Goal: Task Accomplishment & Management: Manage account settings

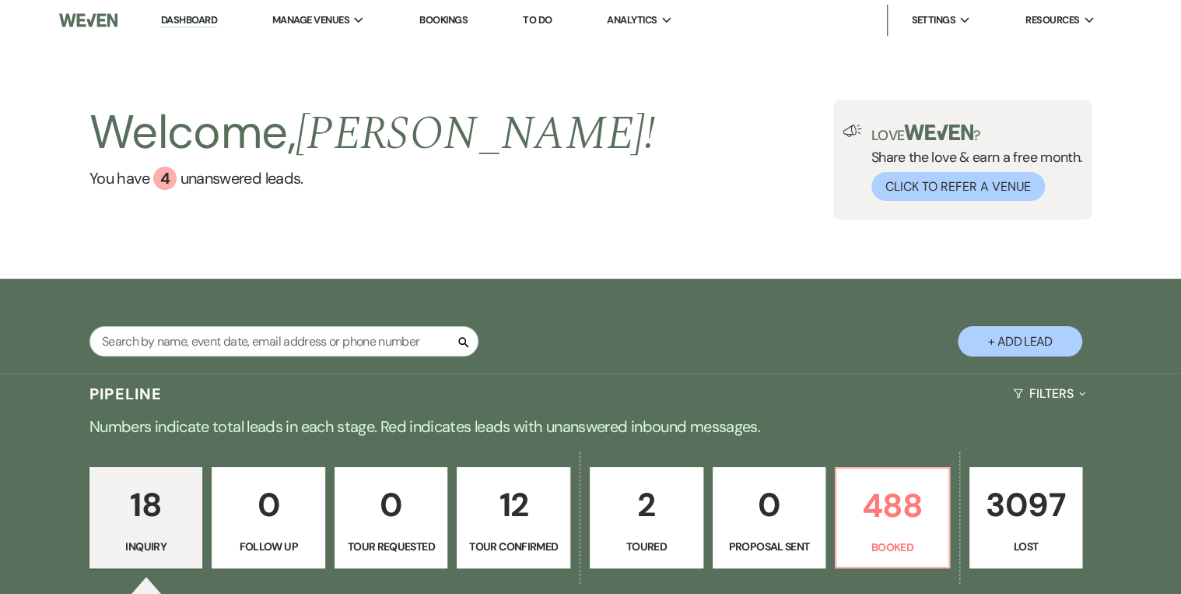
click at [647, 209] on div "Welcome, [PERSON_NAME] ! You have 4 unanswered lead s . Love ? Share the love &…" at bounding box center [590, 160] width 1121 height 120
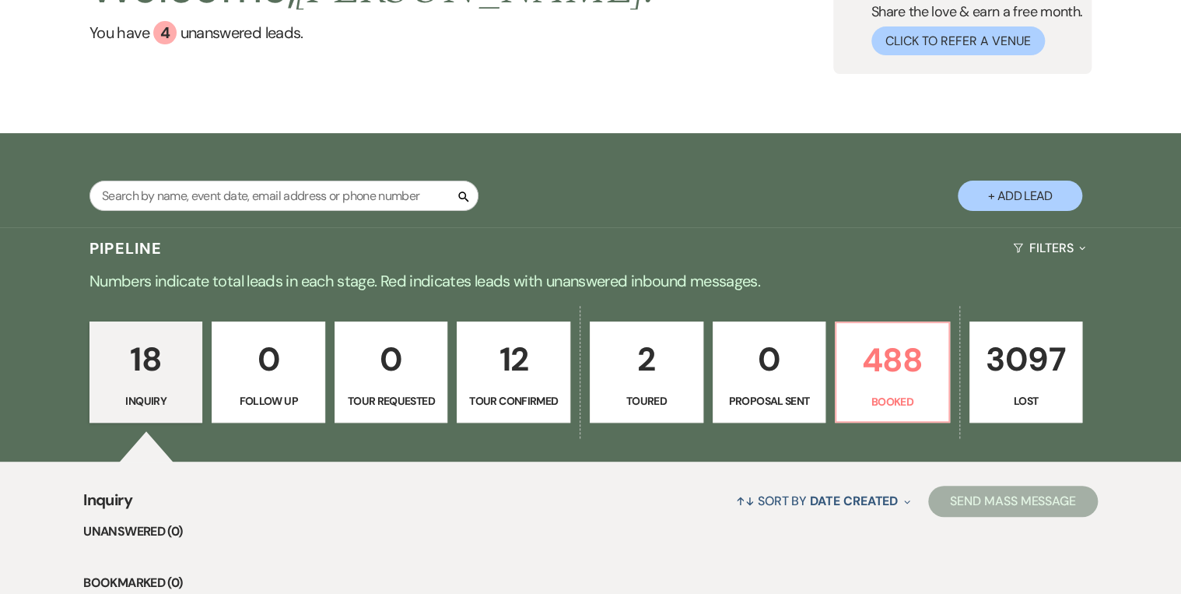
scroll to position [249, 0]
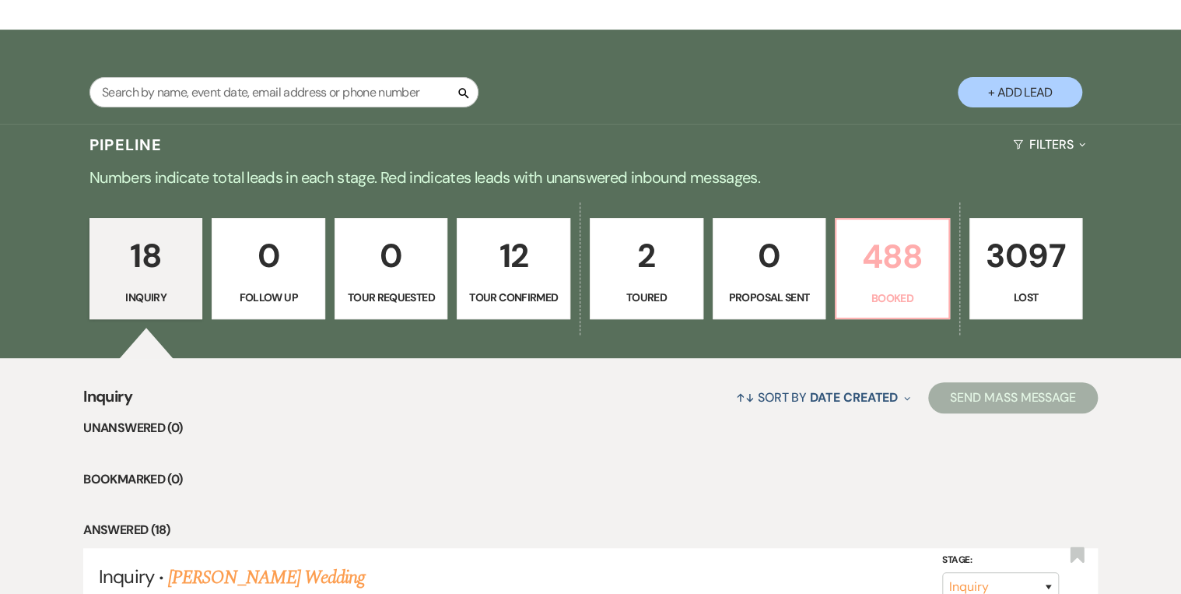
click at [921, 306] on p "Booked" at bounding box center [892, 297] width 93 height 17
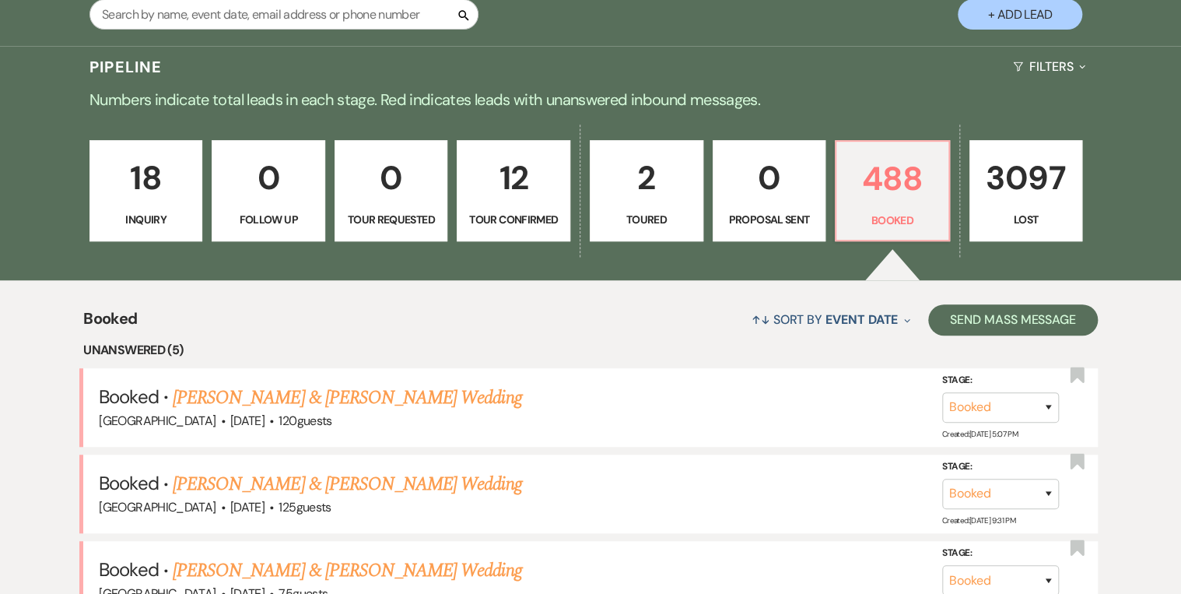
scroll to position [436, 0]
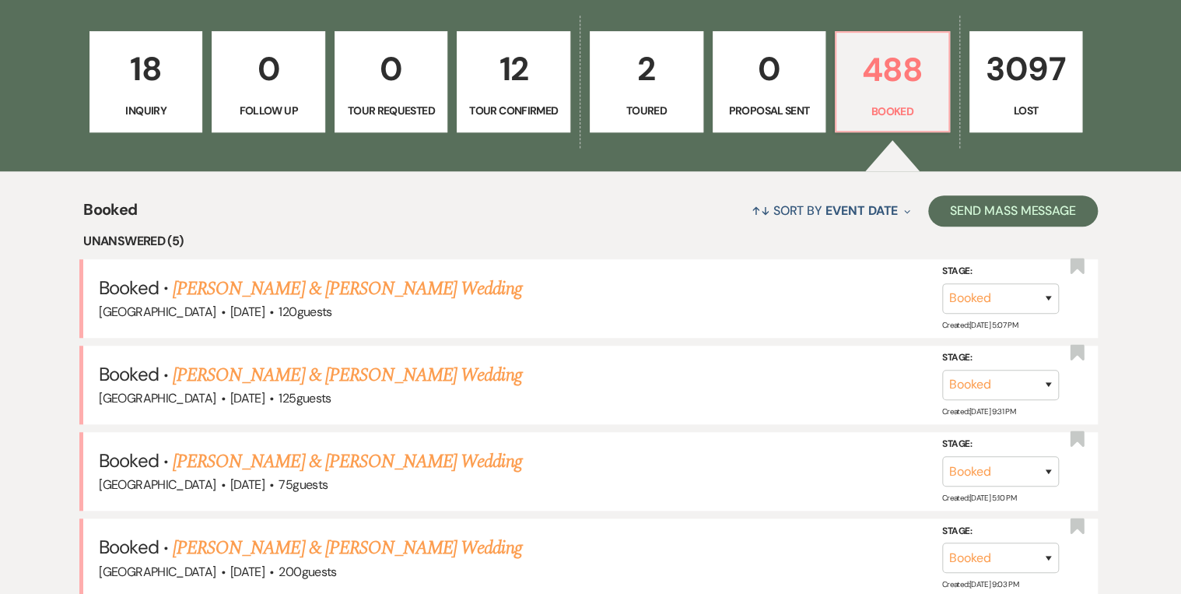
click at [675, 78] on p "2" at bounding box center [646, 69] width 93 height 52
select select "5"
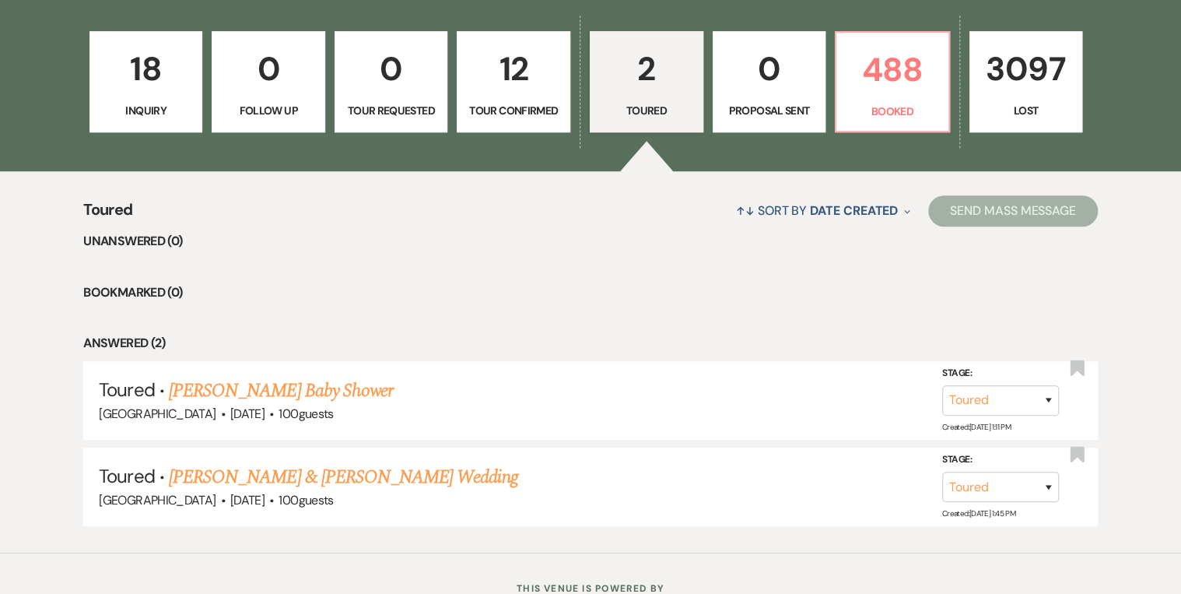
click at [125, 103] on p "Inquiry" at bounding box center [146, 110] width 93 height 17
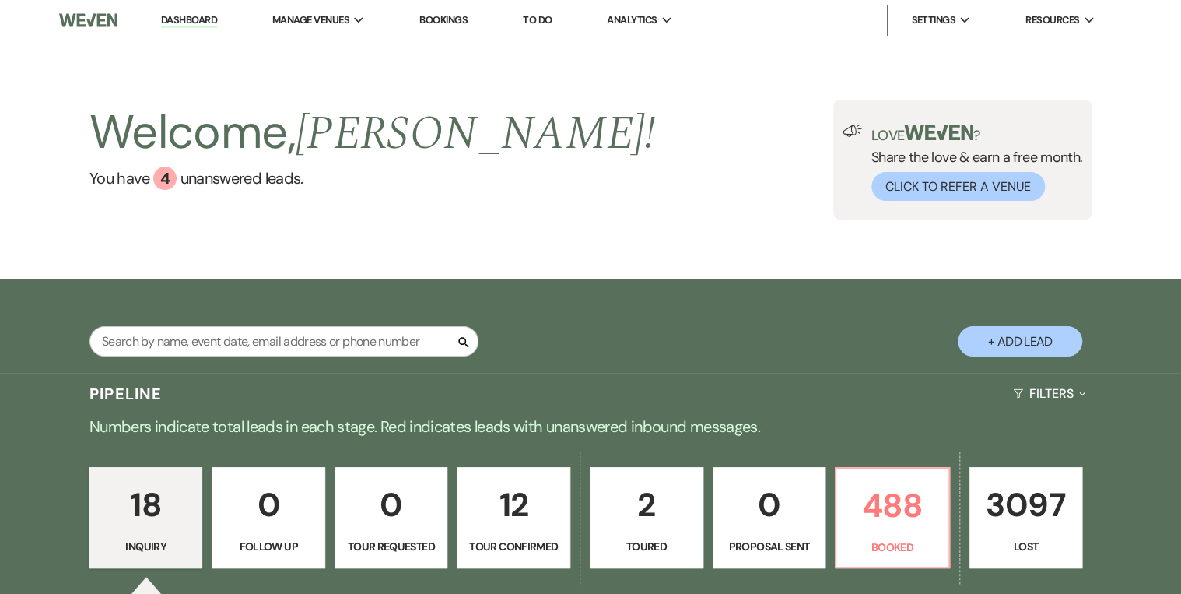
drag, startPoint x: 750, startPoint y: 217, endPoint x: 675, endPoint y: 214, distance: 74.8
click at [742, 217] on div "Welcome, [PERSON_NAME] ! You have 4 unanswered lead s . Love ? Share the love &…" at bounding box center [590, 160] width 1121 height 120
click at [559, 195] on div "Welcome, [PERSON_NAME] ! You have 4 unanswered lead s . Love ? Share the love &…" at bounding box center [590, 160] width 1121 height 120
click at [672, 148] on div "Welcome, [PERSON_NAME] ! You have 4 unanswered lead s . Love ? Share the love &…" at bounding box center [590, 160] width 1121 height 120
click at [545, 174] on div "Welcome, [PERSON_NAME] ! You have 4 unanswered lead s . Love ? Share the love &…" at bounding box center [590, 160] width 1121 height 120
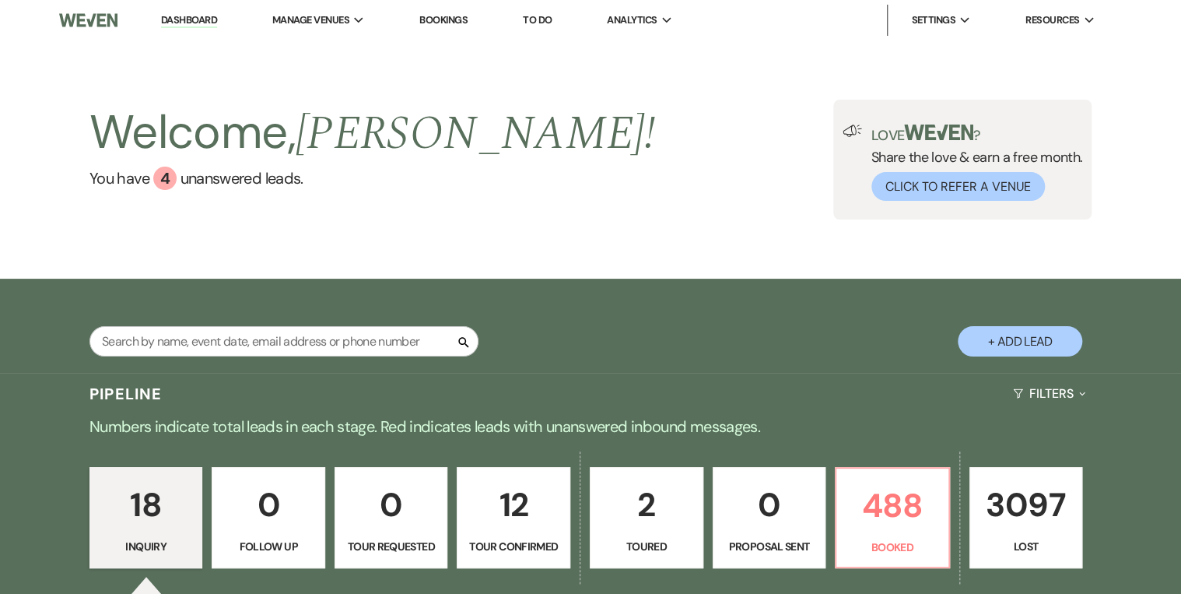
click at [182, 15] on link "Dashboard" at bounding box center [189, 20] width 56 height 15
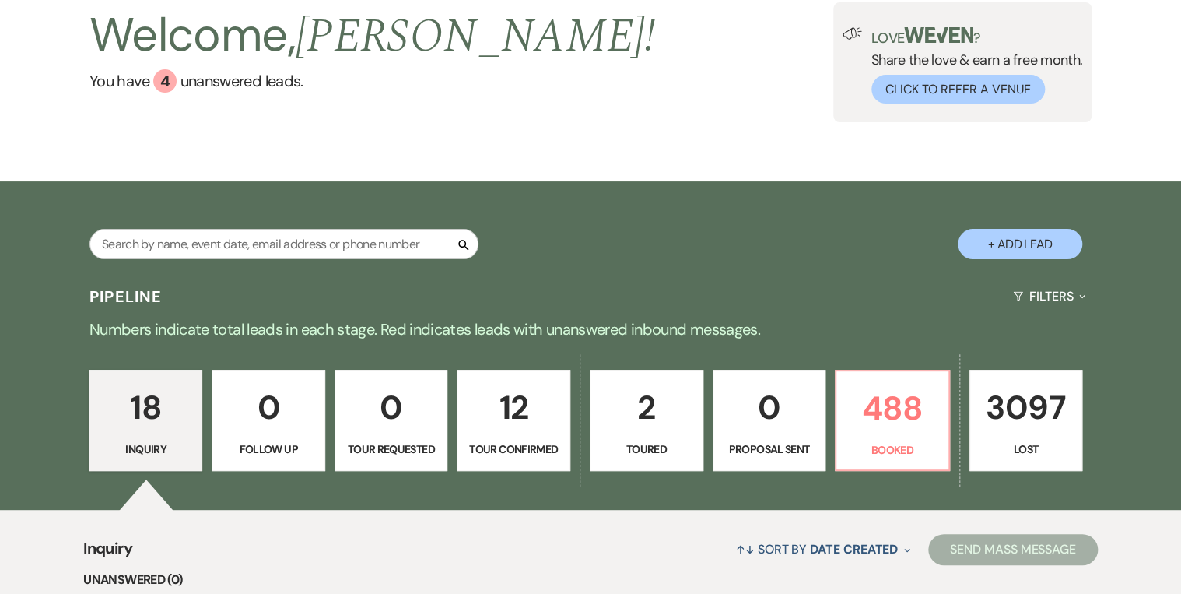
scroll to position [187, 0]
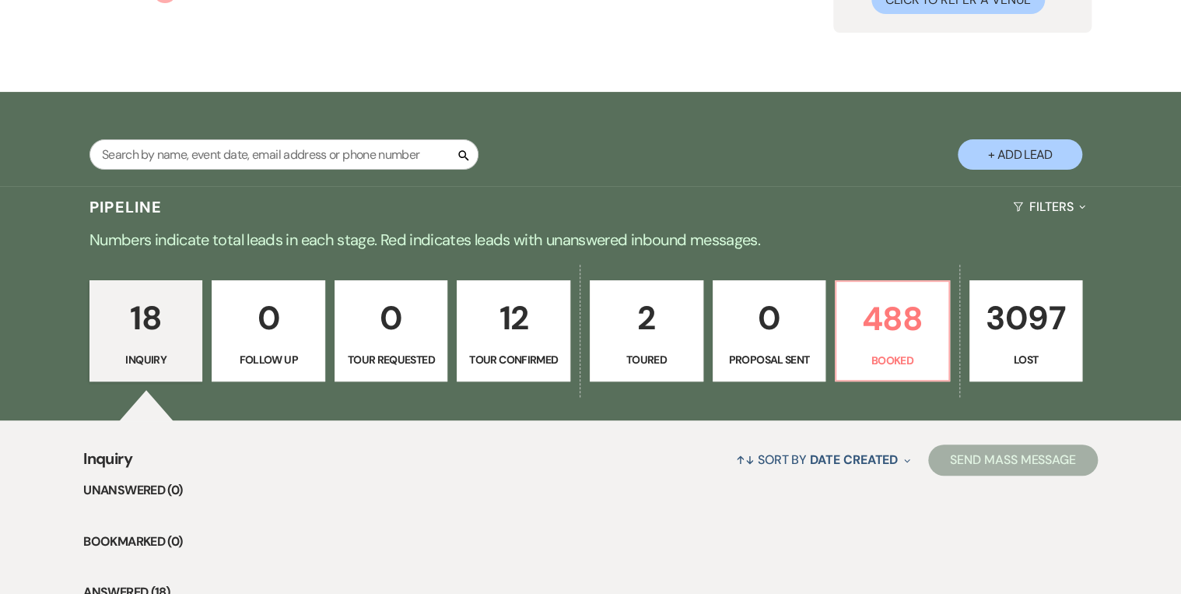
click at [636, 310] on p "2" at bounding box center [646, 318] width 93 height 52
select select "5"
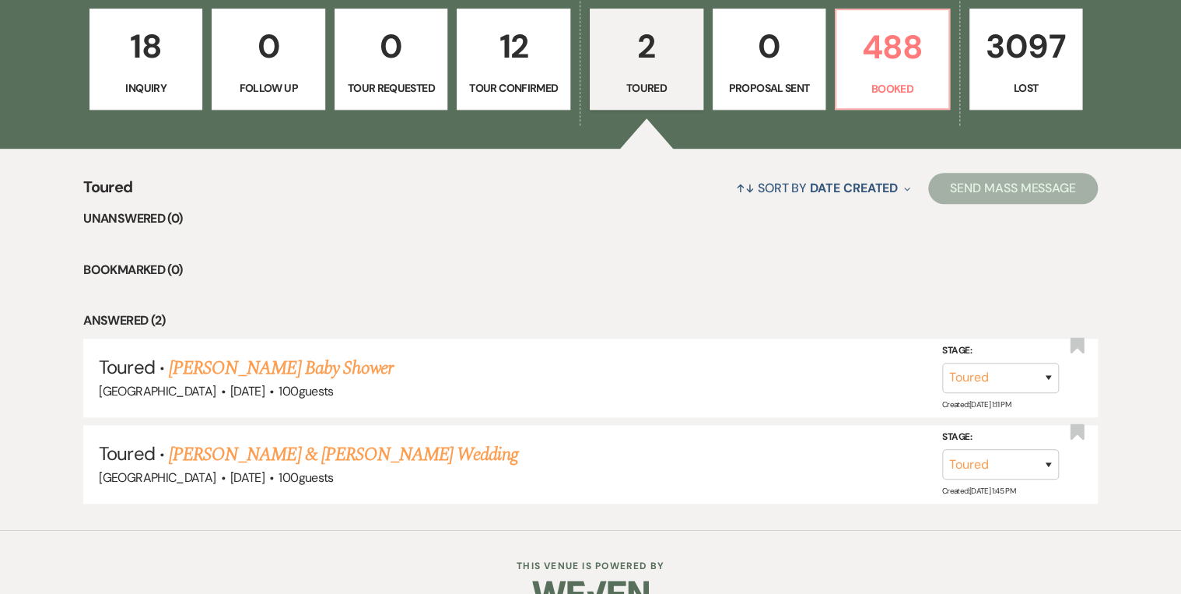
scroll to position [492, 0]
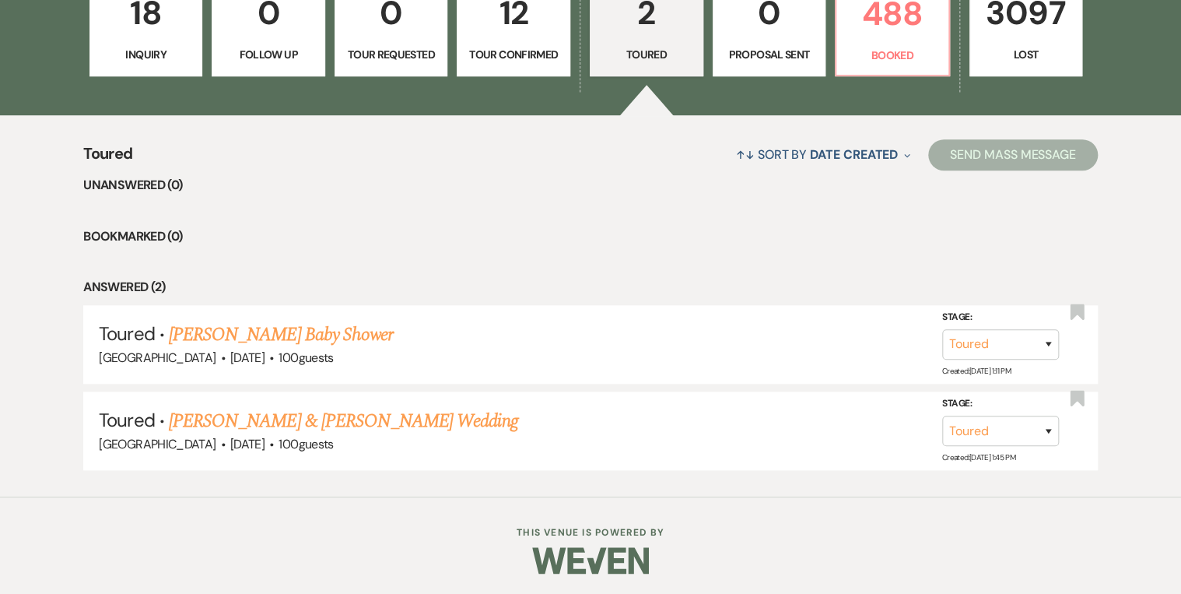
click at [472, 62] on link "12 Tour Confirmed" at bounding box center [514, 25] width 114 height 101
select select "4"
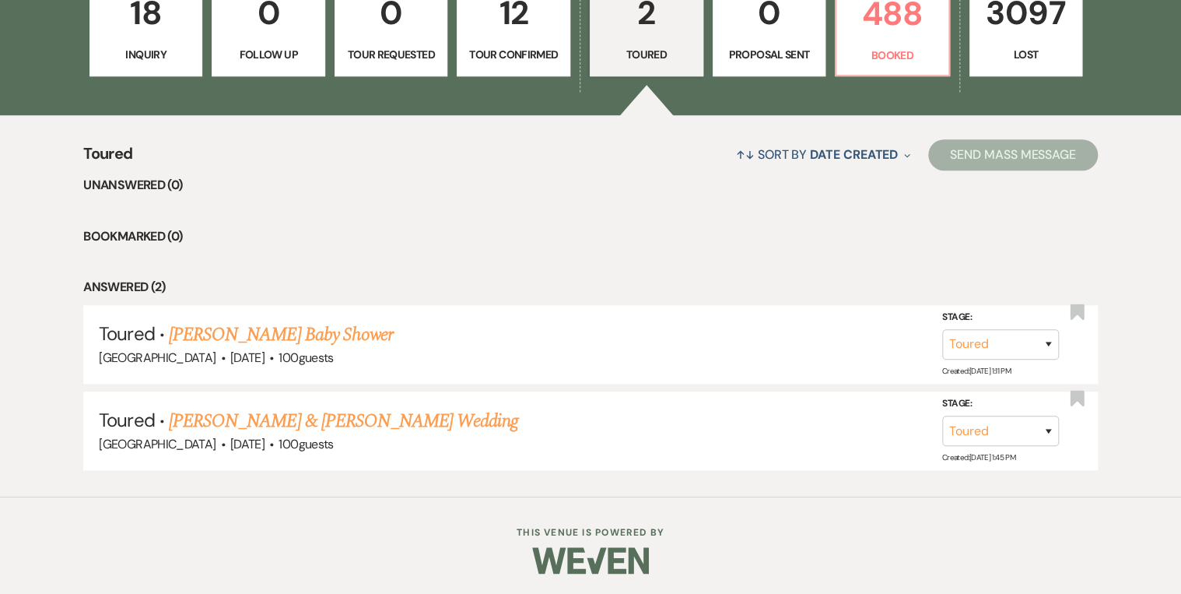
select select "4"
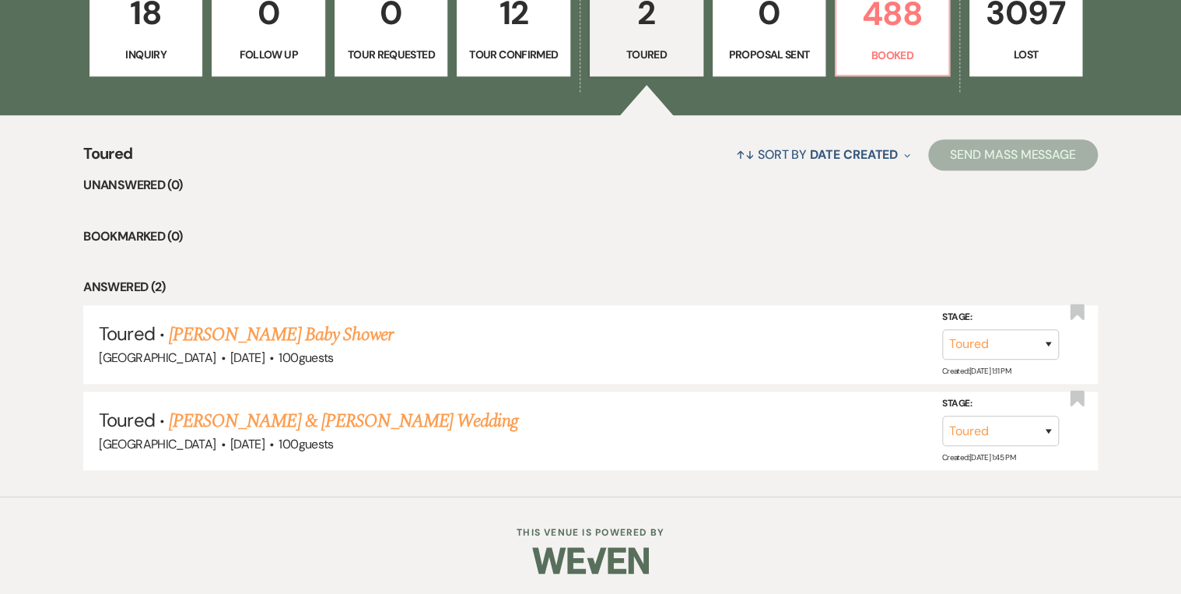
select select "4"
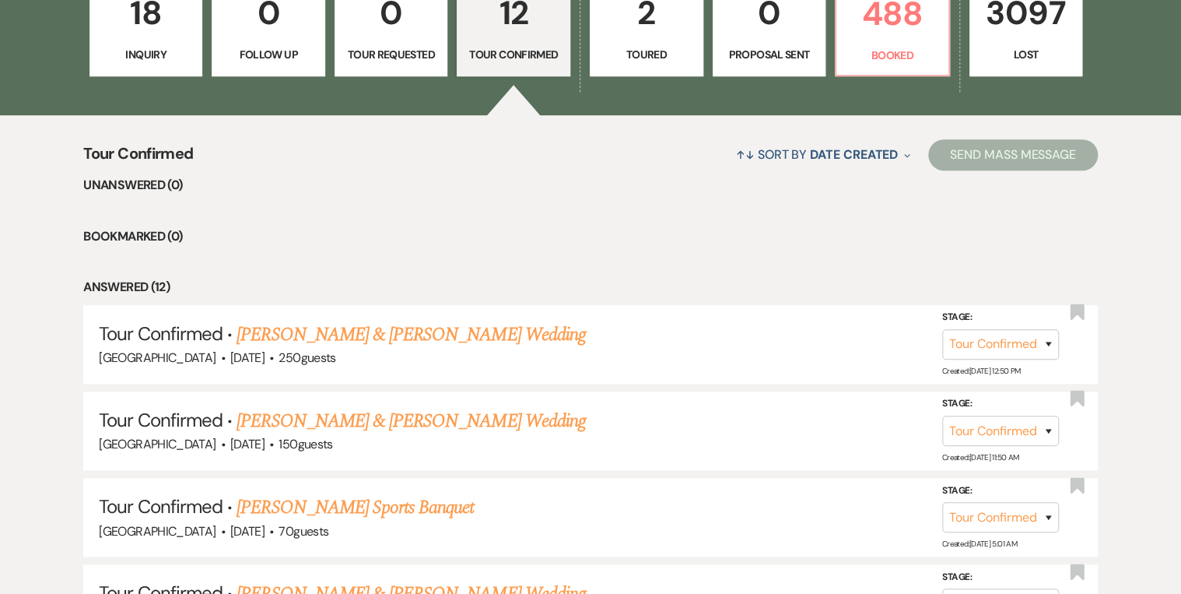
scroll to position [305, 0]
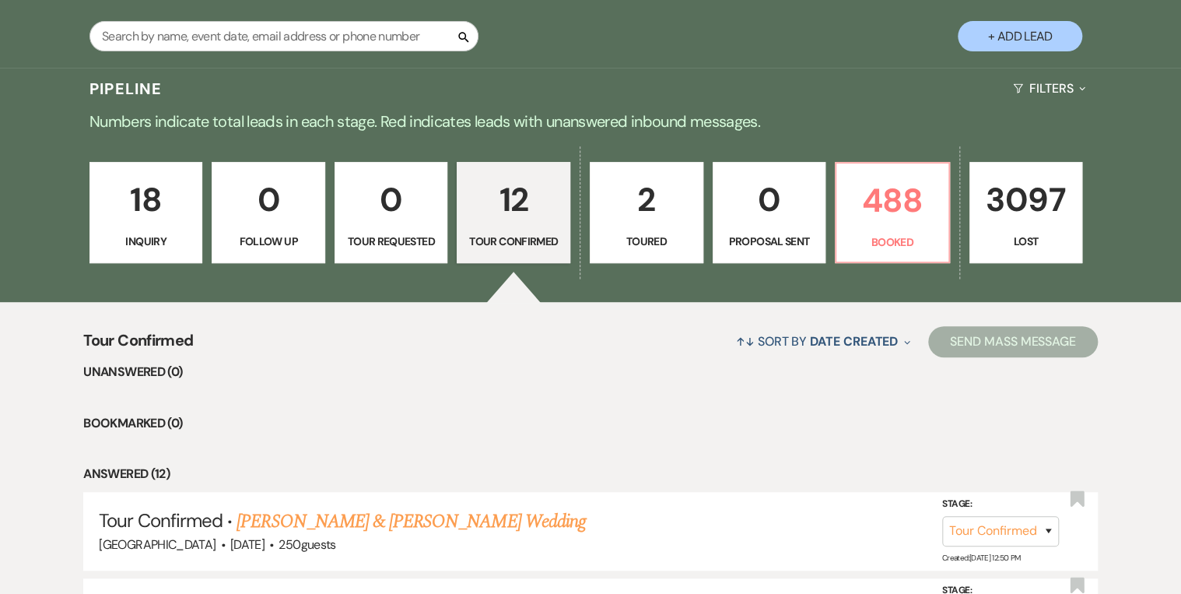
click at [135, 216] on p "18" at bounding box center [146, 200] width 93 height 52
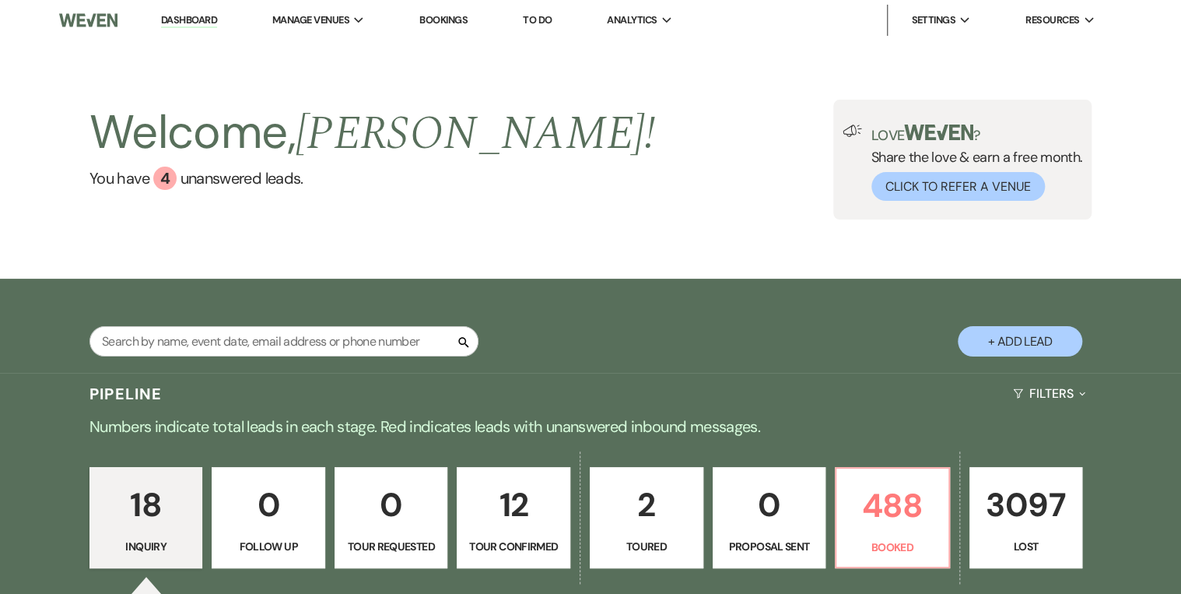
click at [180, 22] on link "Dashboard" at bounding box center [189, 20] width 56 height 15
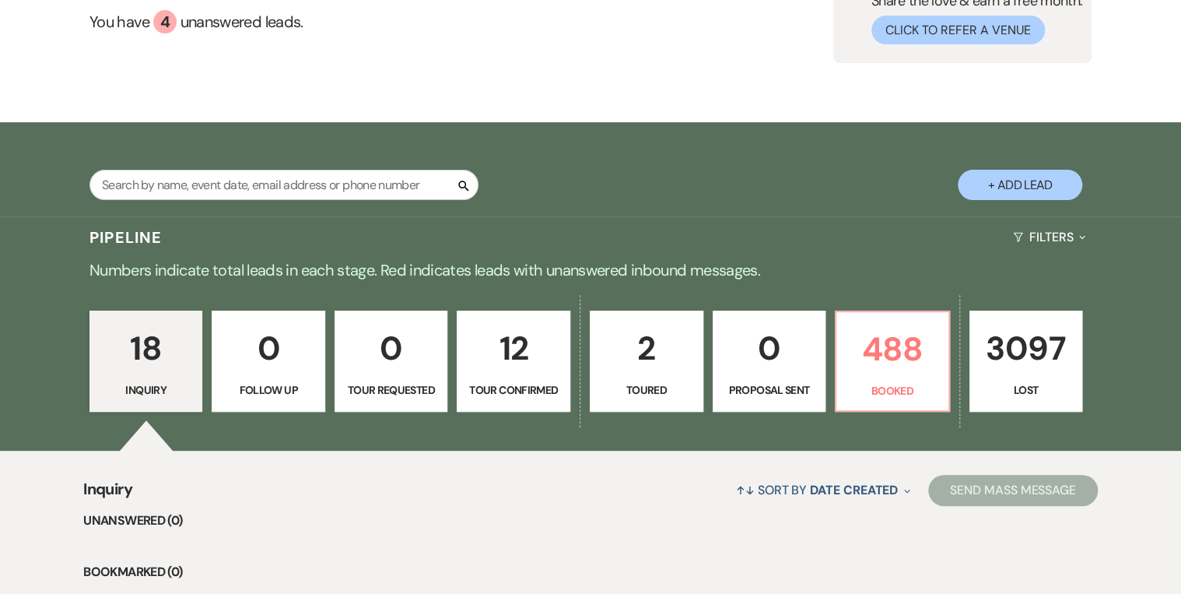
scroll to position [118, 0]
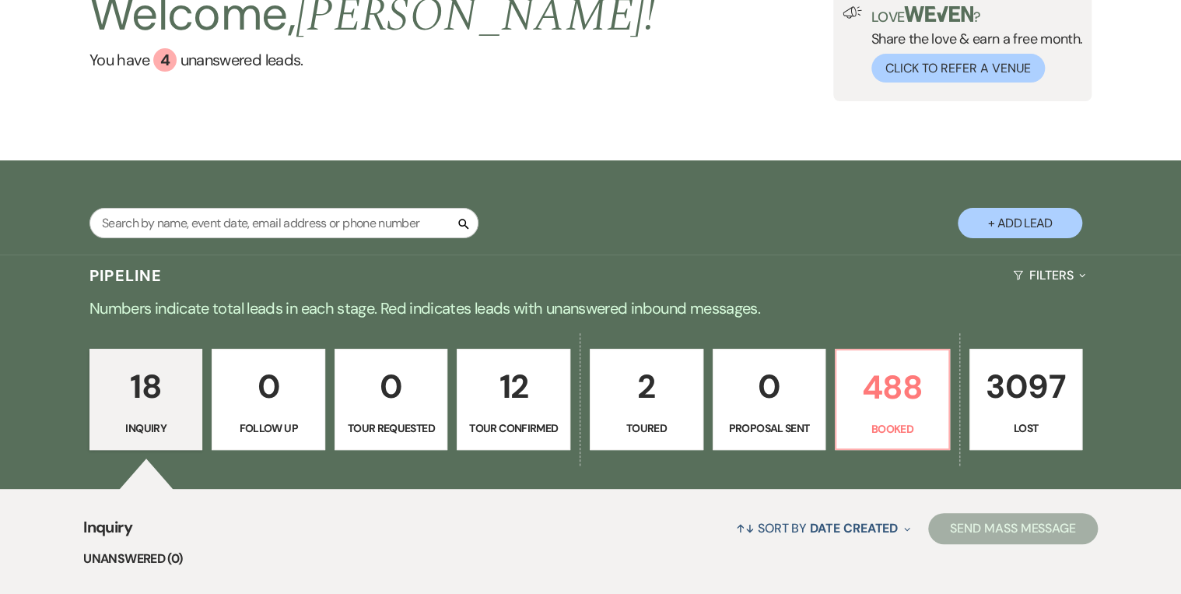
click at [482, 405] on p "12" at bounding box center [513, 386] width 93 height 52
select select "4"
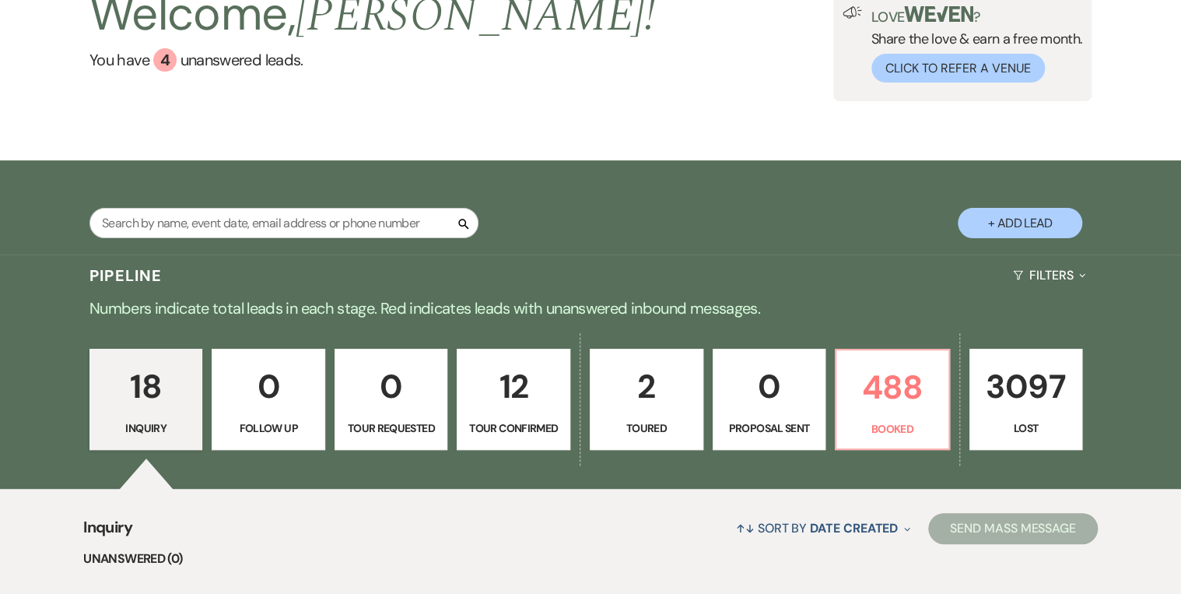
select select "4"
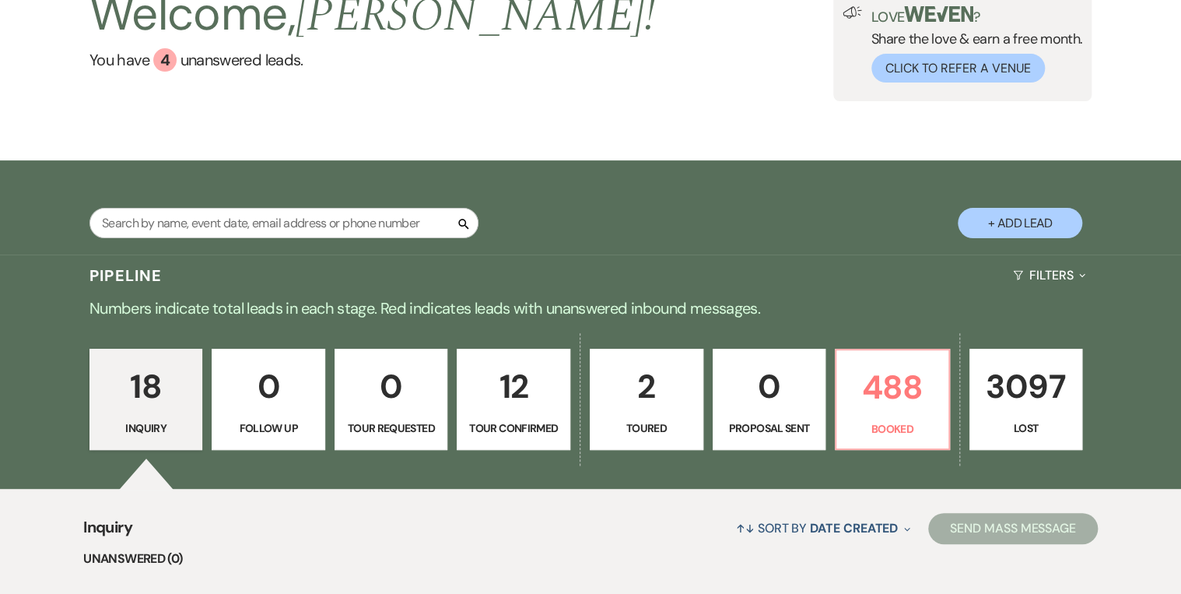
select select "4"
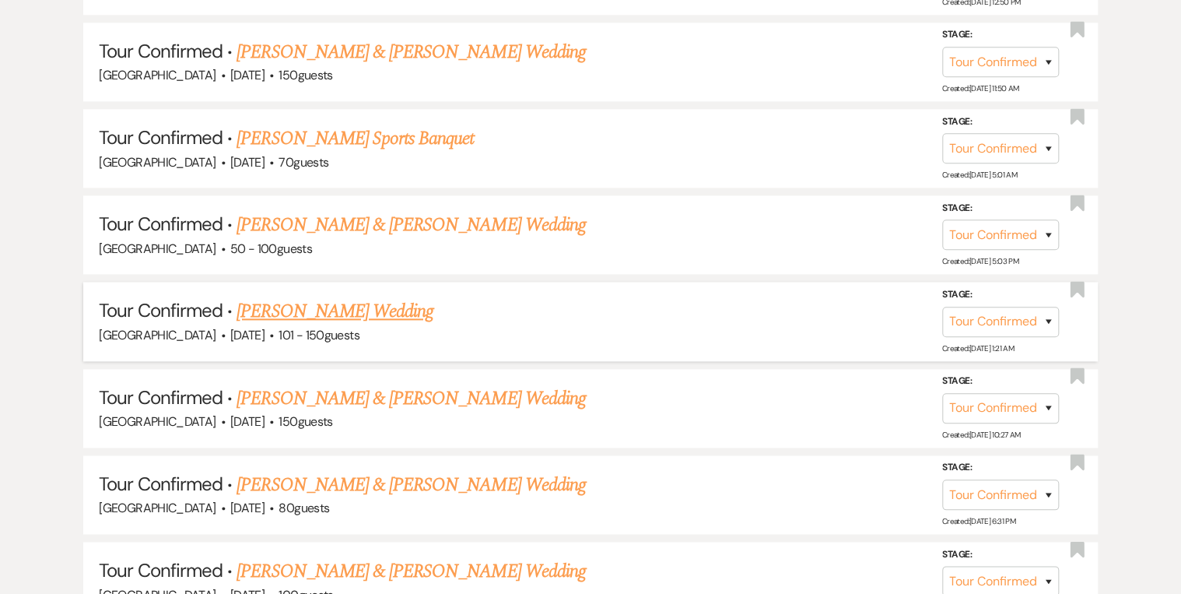
scroll to position [865, 0]
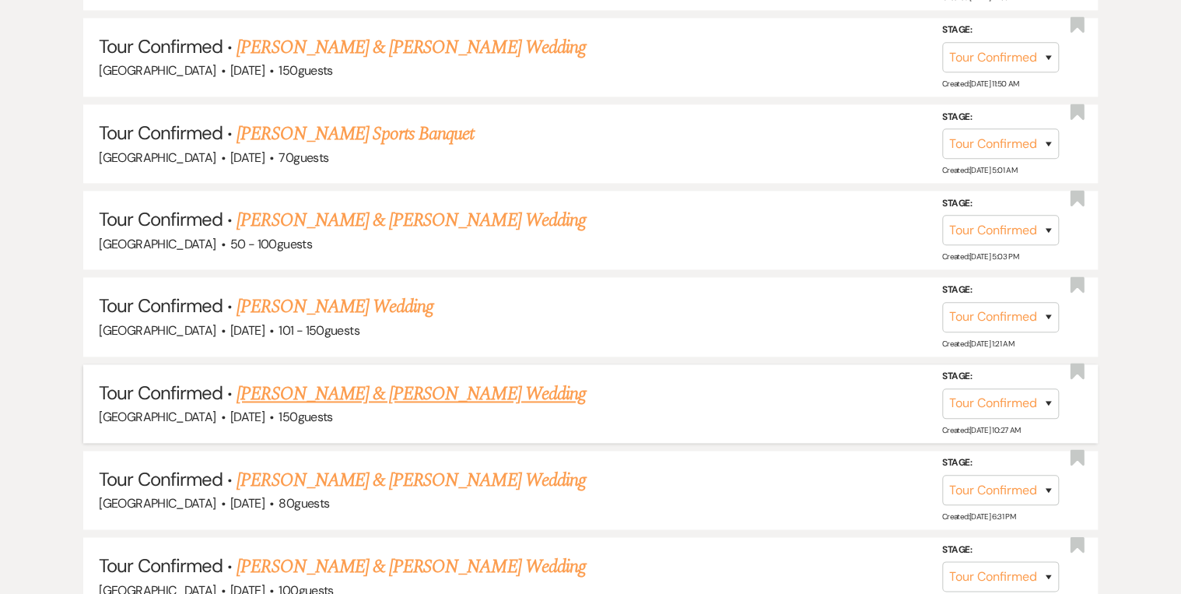
click at [335, 386] on link "[PERSON_NAME] & [PERSON_NAME] Wedding" at bounding box center [411, 394] width 349 height 28
select select "4"
select select "5"
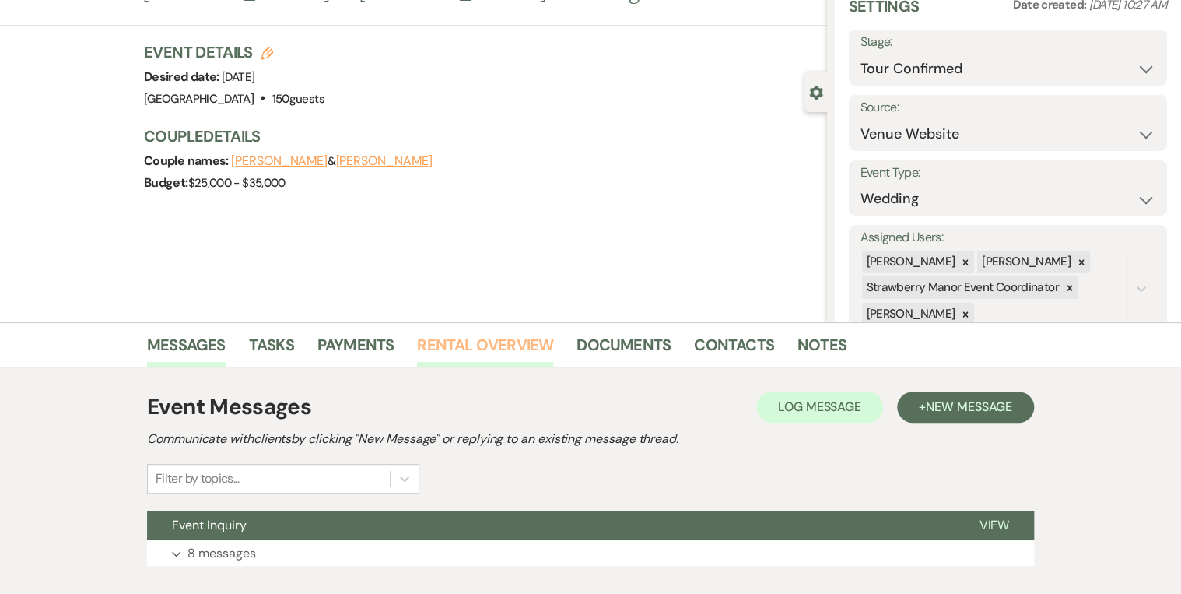
scroll to position [163, 0]
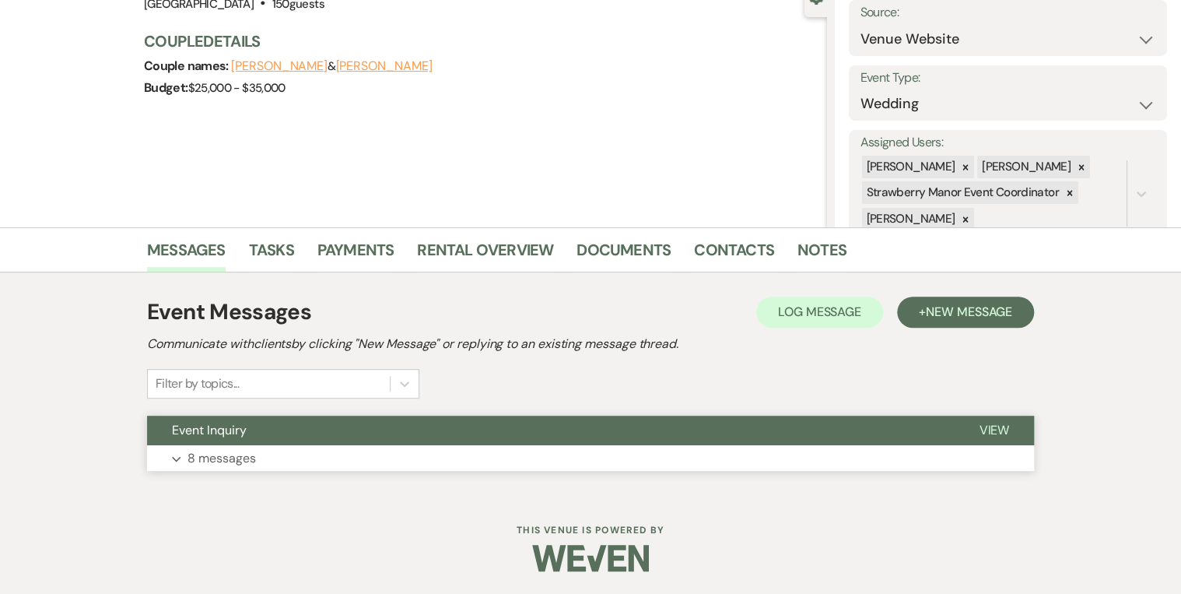
click at [982, 424] on span "View" at bounding box center [994, 430] width 30 height 16
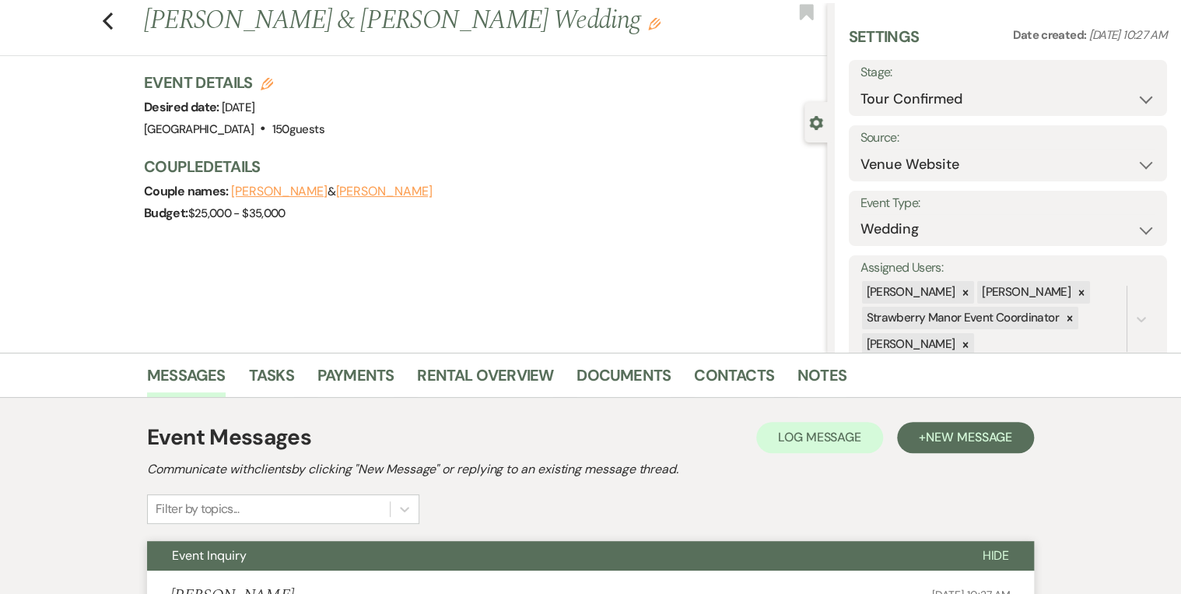
scroll to position [0, 0]
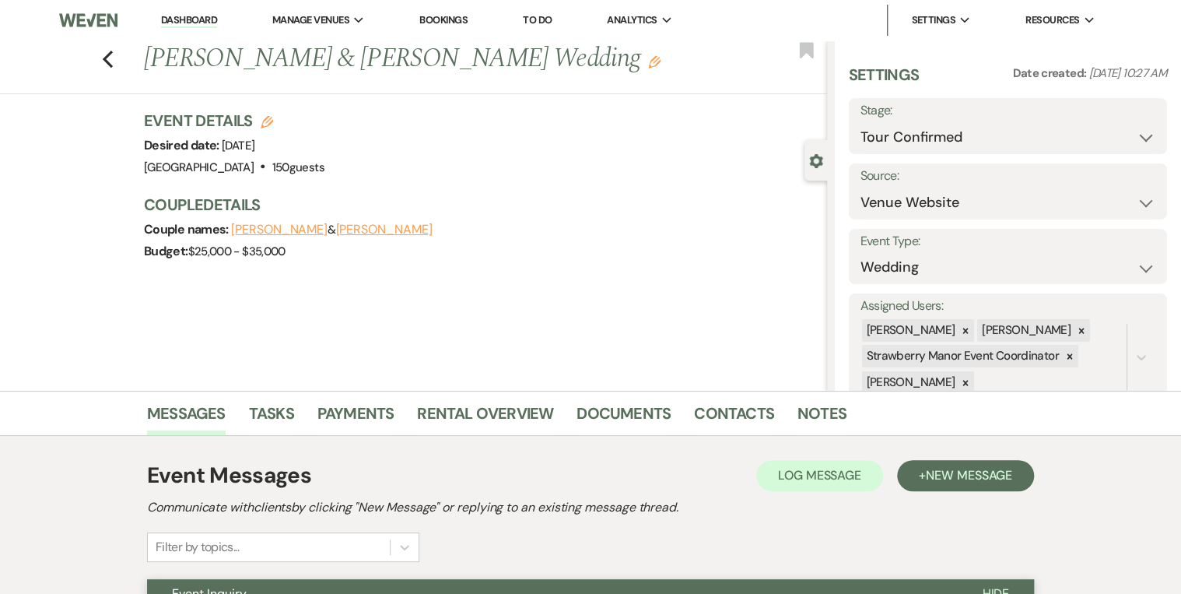
click at [188, 7] on li "Dashboard" at bounding box center [189, 20] width 72 height 31
click at [184, 16] on link "Dashboard" at bounding box center [189, 20] width 56 height 15
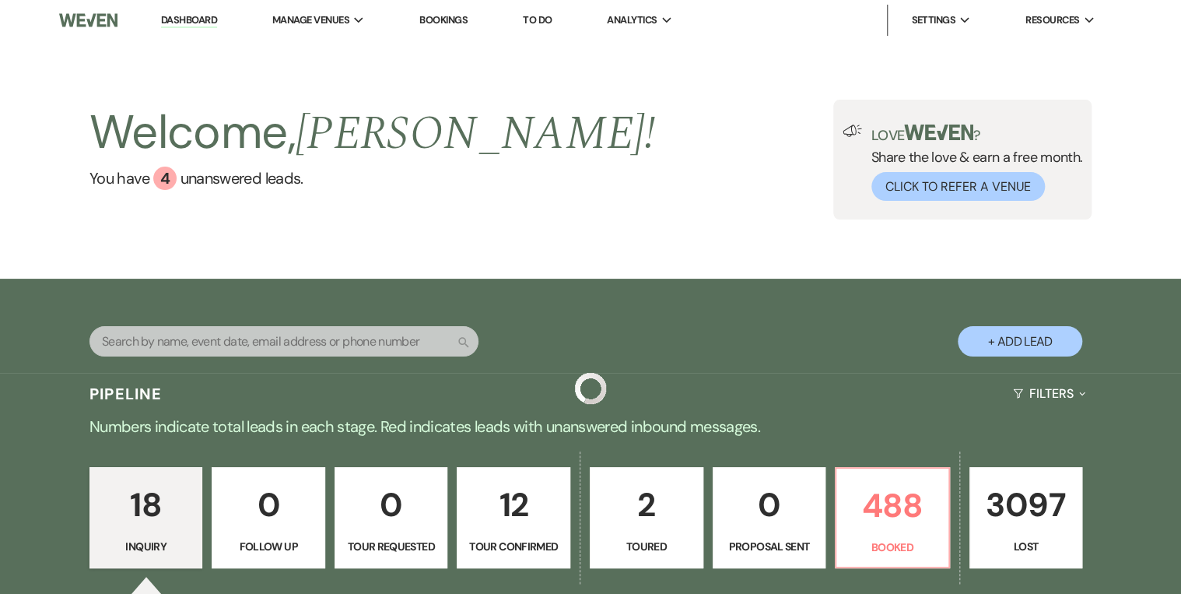
click at [613, 199] on div "Welcome, [PERSON_NAME] ! You have 4 unanswered lead s . Love ? Share the love &…" at bounding box center [590, 160] width 1121 height 120
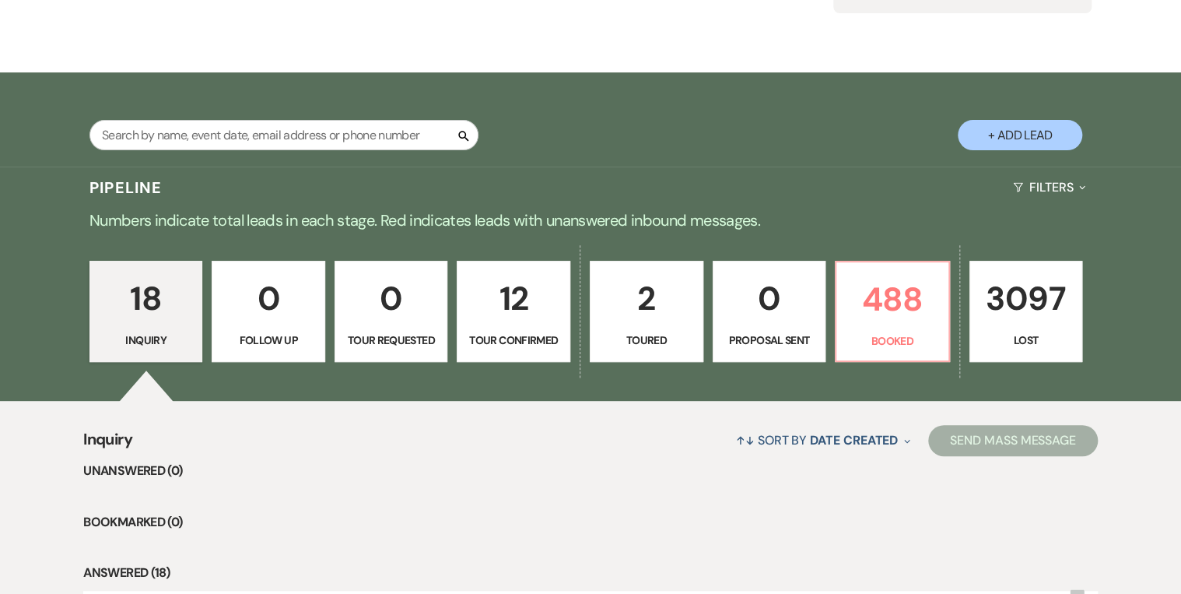
scroll to position [187, 0]
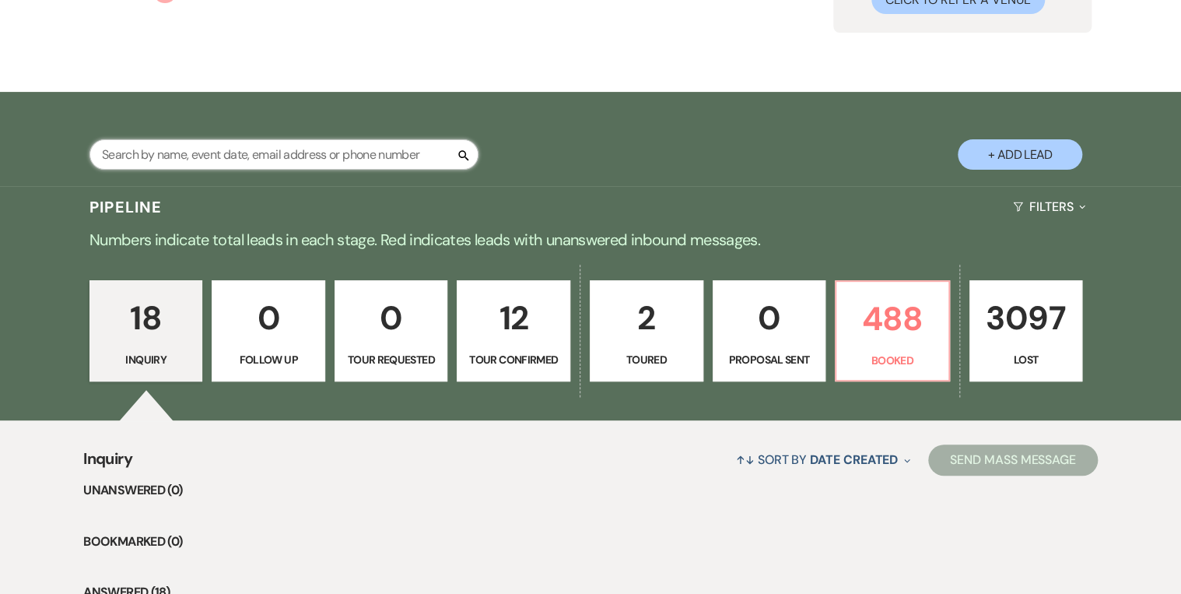
click at [242, 148] on input "text" at bounding box center [283, 154] width 389 height 30
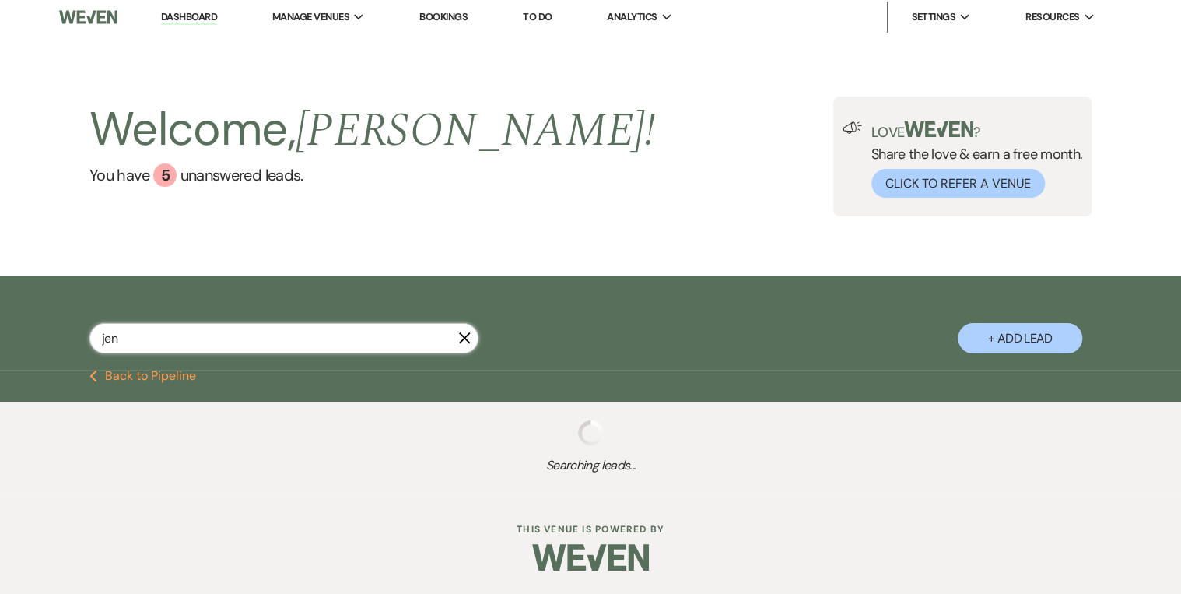
scroll to position [3, 0]
type input "[PERSON_NAME]"
select select "8"
select select "5"
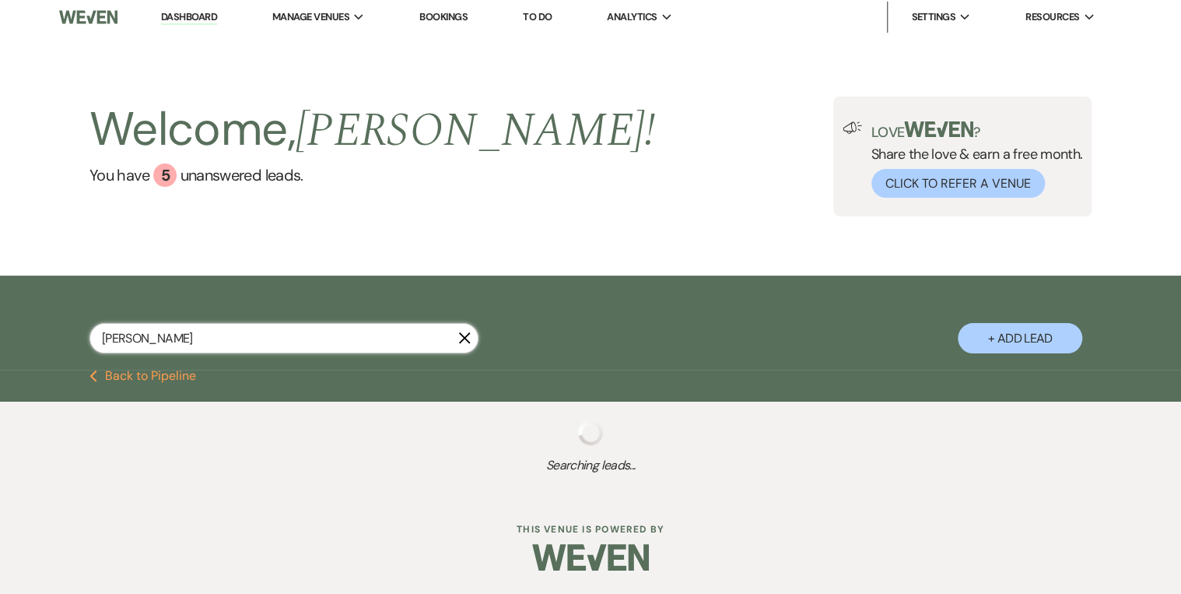
select select "8"
select select "5"
select select "8"
select select "5"
select select "8"
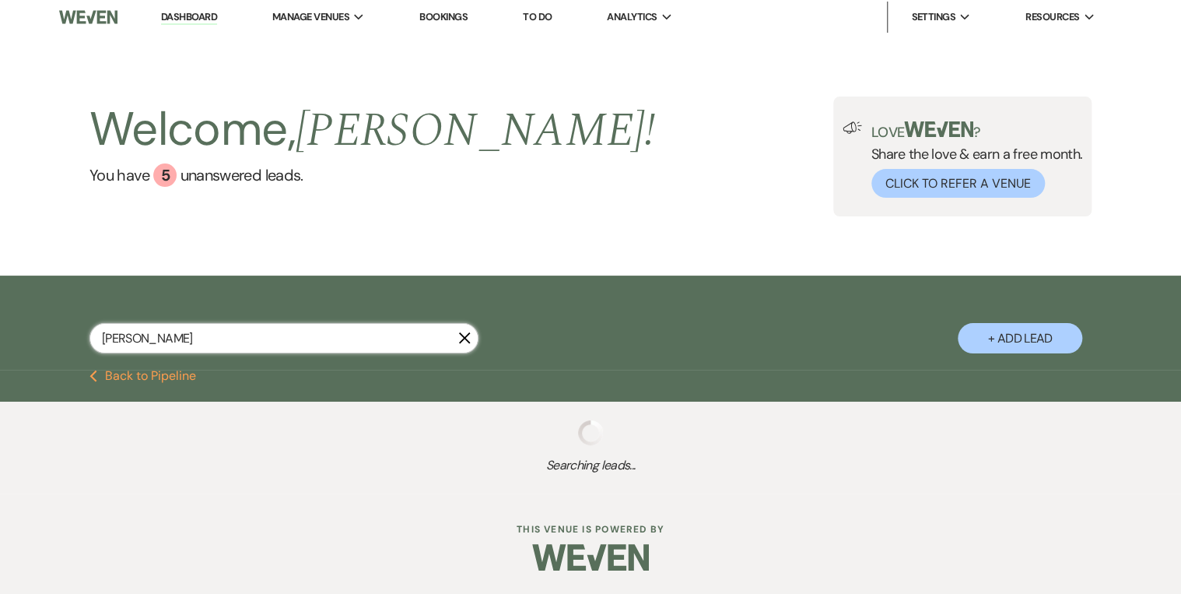
select select "5"
select select "8"
select select "5"
select select "8"
select select "5"
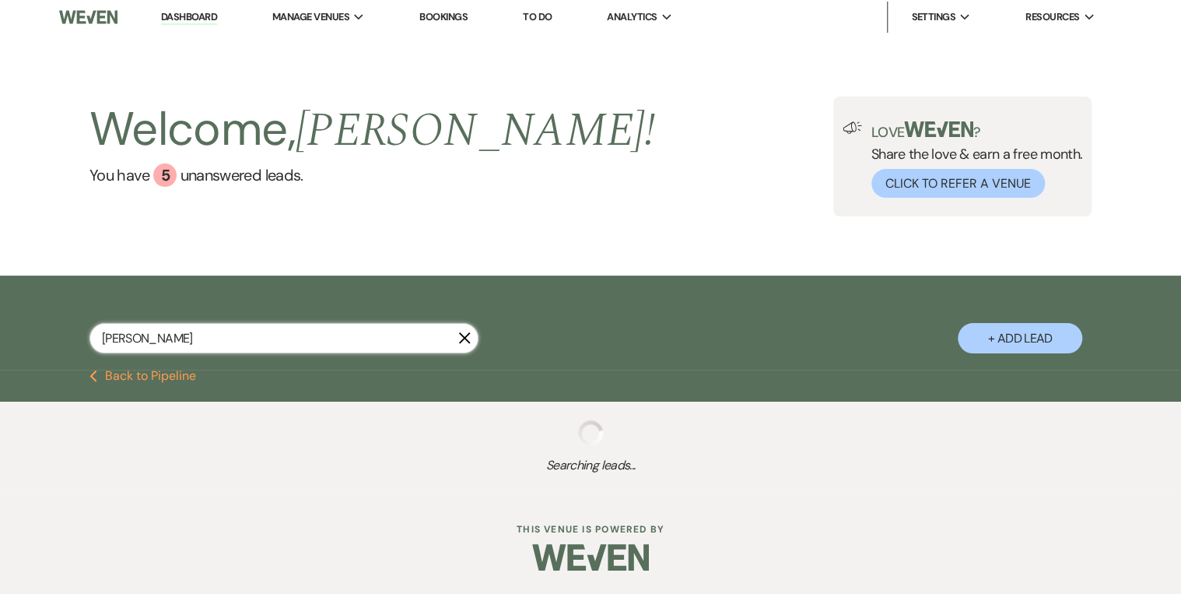
select select "8"
select select "6"
select select "8"
select select "5"
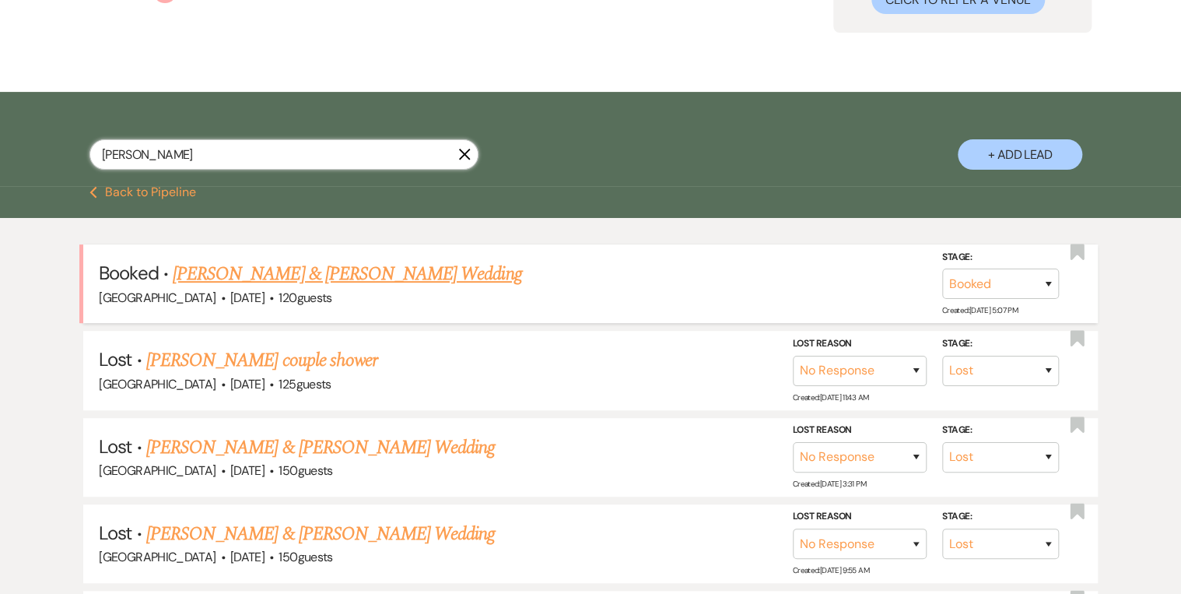
type input "[PERSON_NAME]"
click at [377, 274] on link "[PERSON_NAME] & [PERSON_NAME] Wedding" at bounding box center [347, 274] width 349 height 28
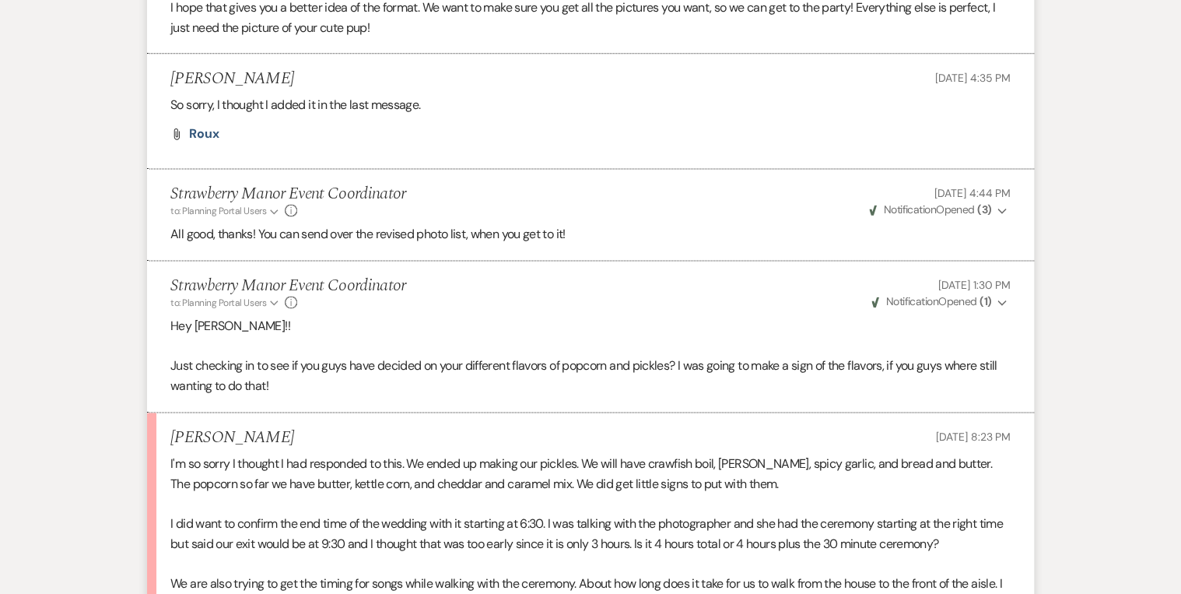
scroll to position [4358, 0]
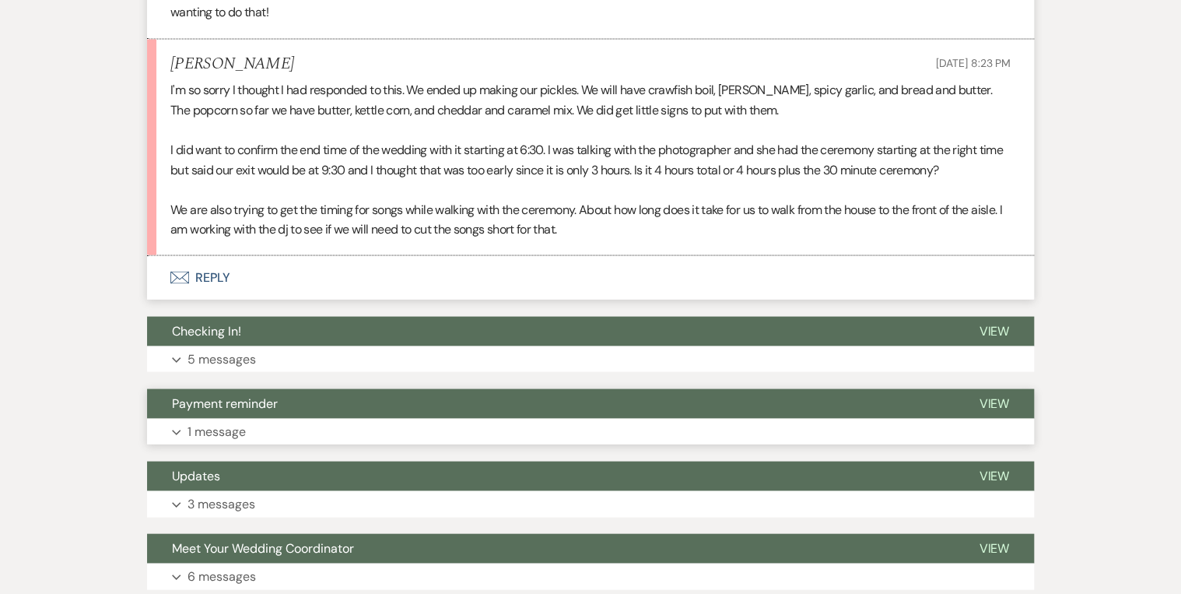
click at [993, 395] on span "View" at bounding box center [994, 403] width 30 height 16
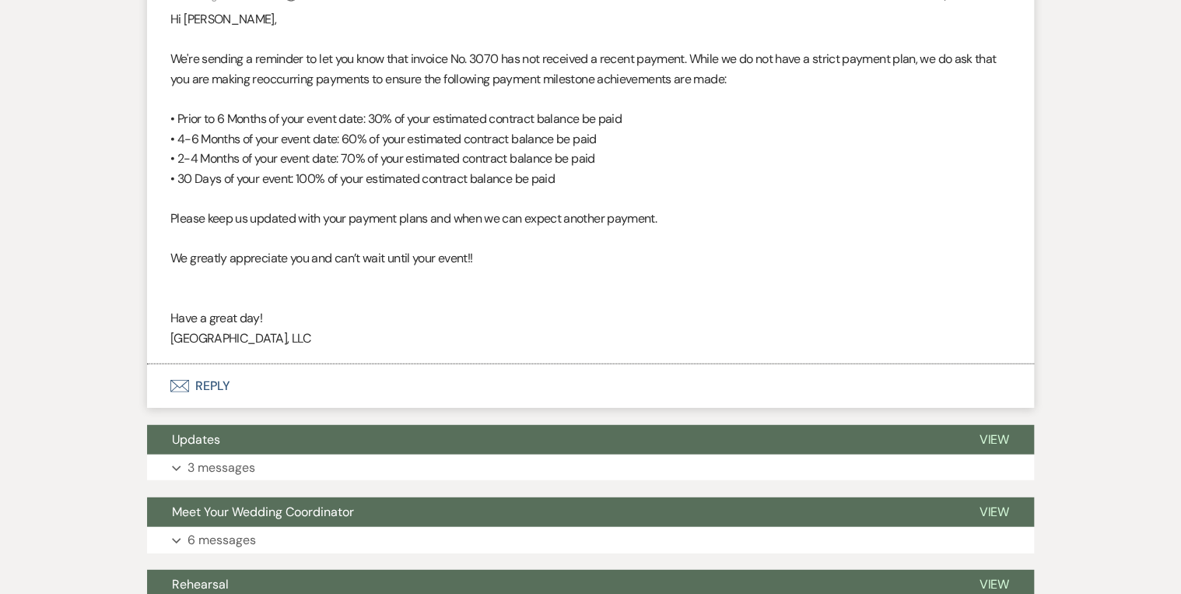
scroll to position [4918, 0]
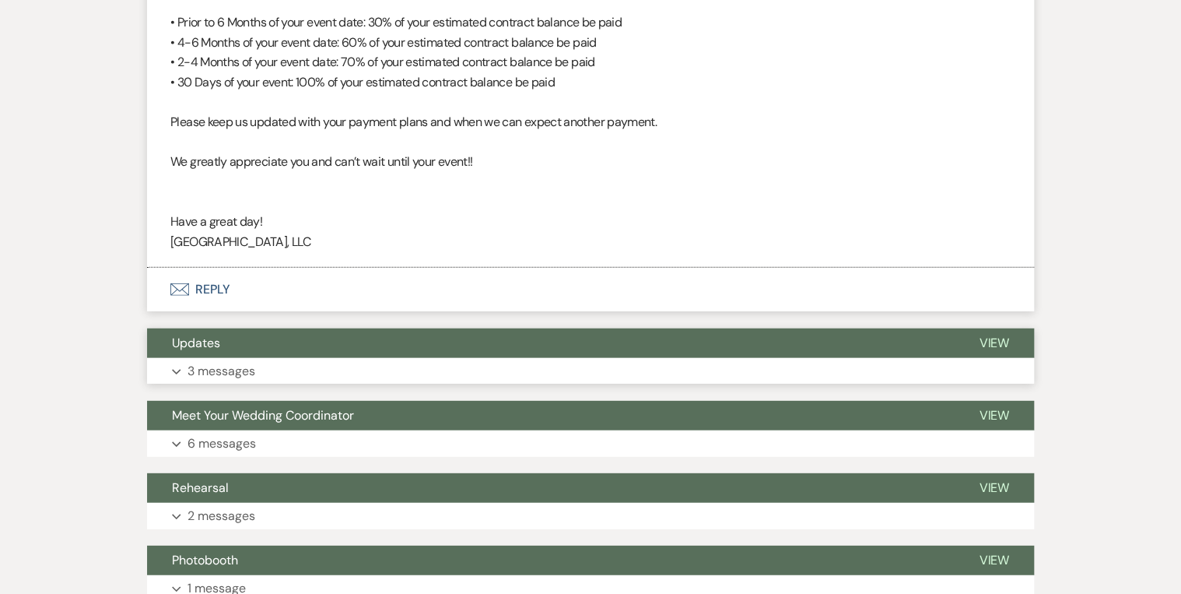
click at [989, 335] on span "View" at bounding box center [994, 343] width 30 height 16
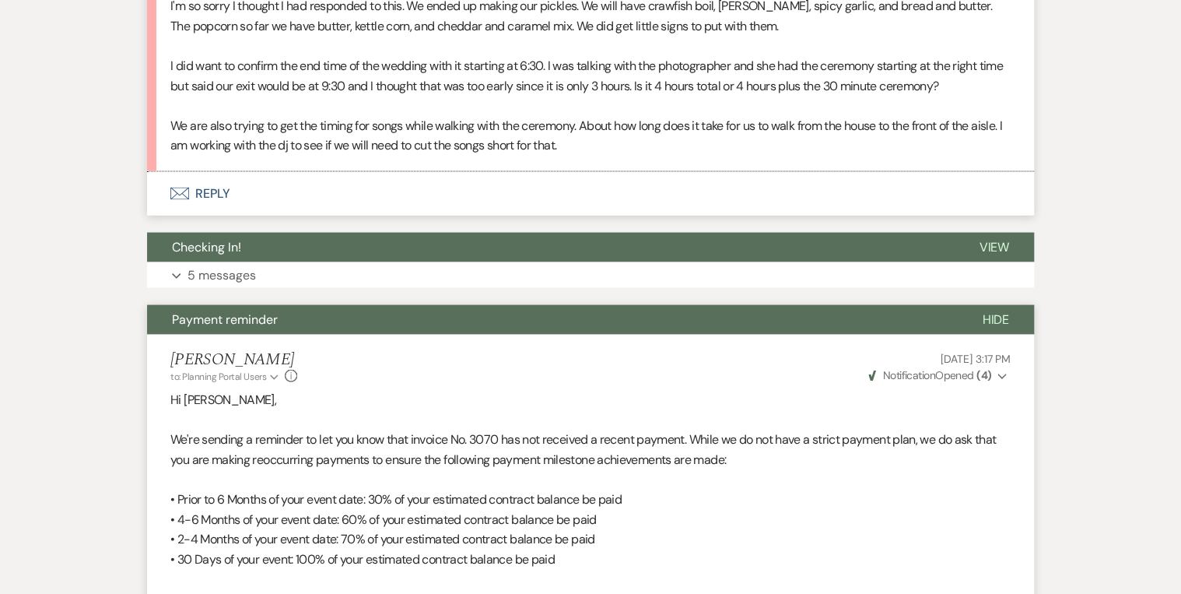
scroll to position [4482, 0]
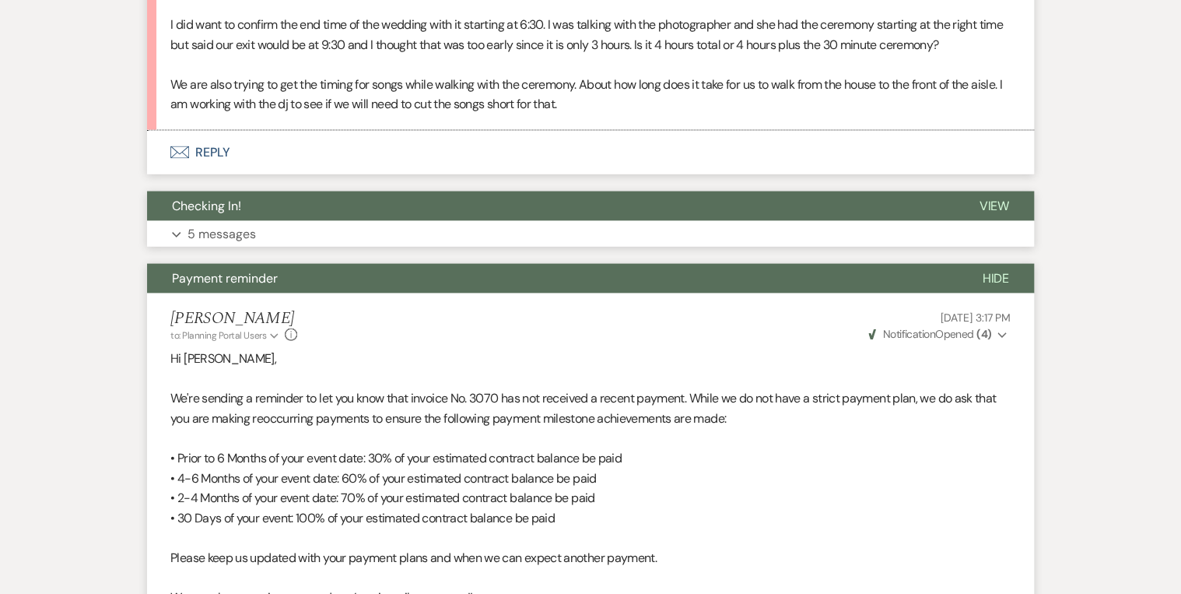
click at [1012, 191] on button "View" at bounding box center [994, 206] width 80 height 30
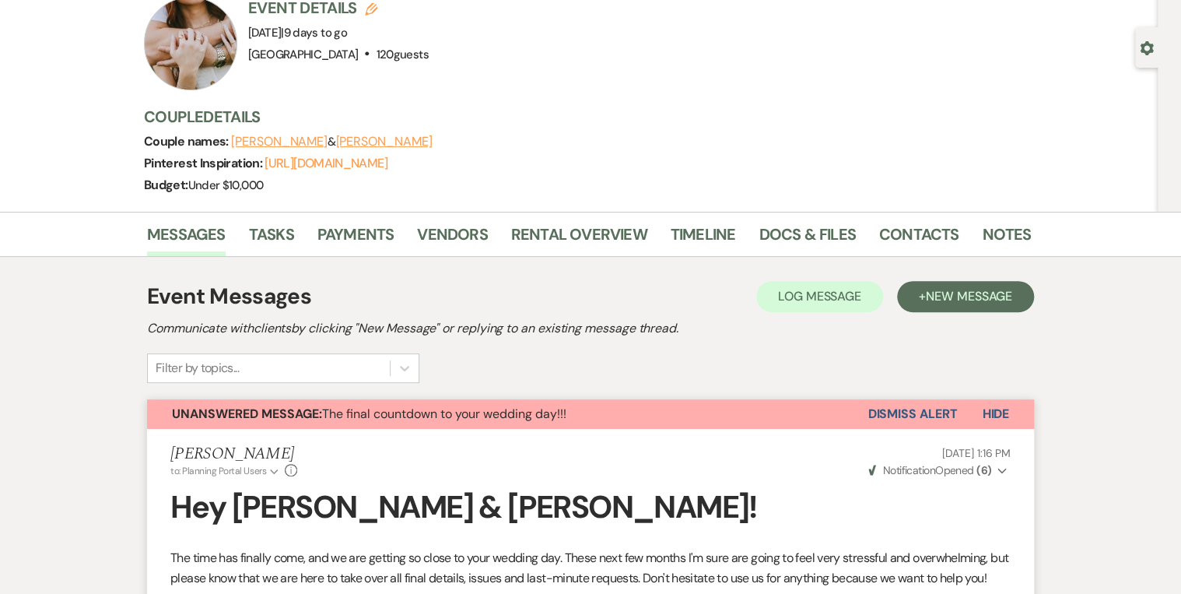
scroll to position [0, 0]
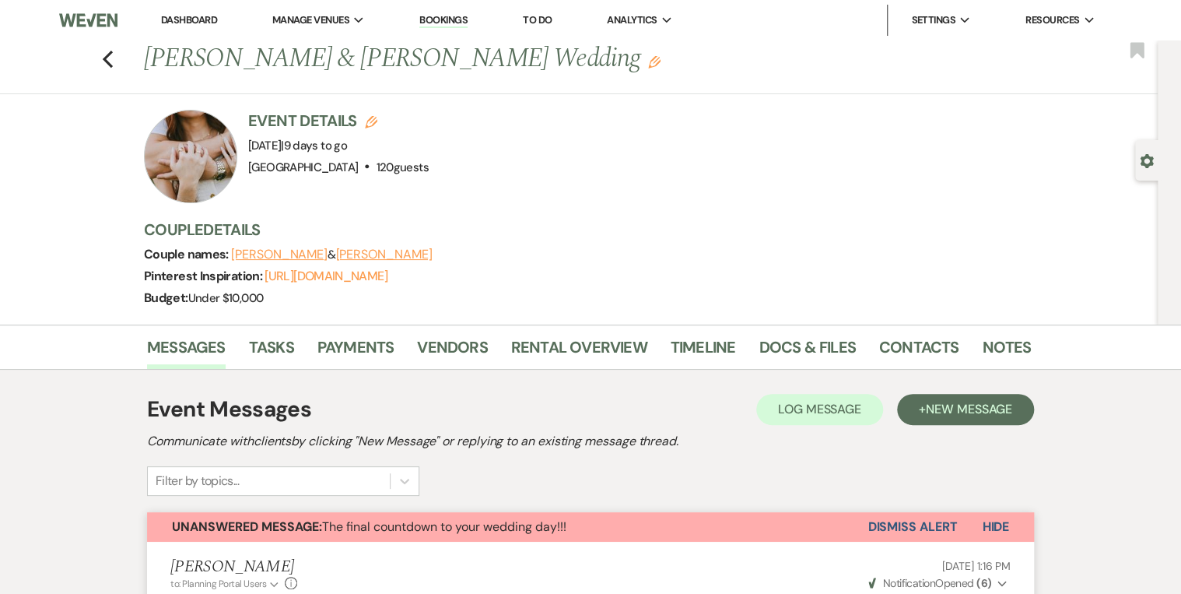
click at [214, 153] on div at bounding box center [190, 156] width 93 height 93
click at [374, 120] on icon "Edit" at bounding box center [371, 122] width 12 height 12
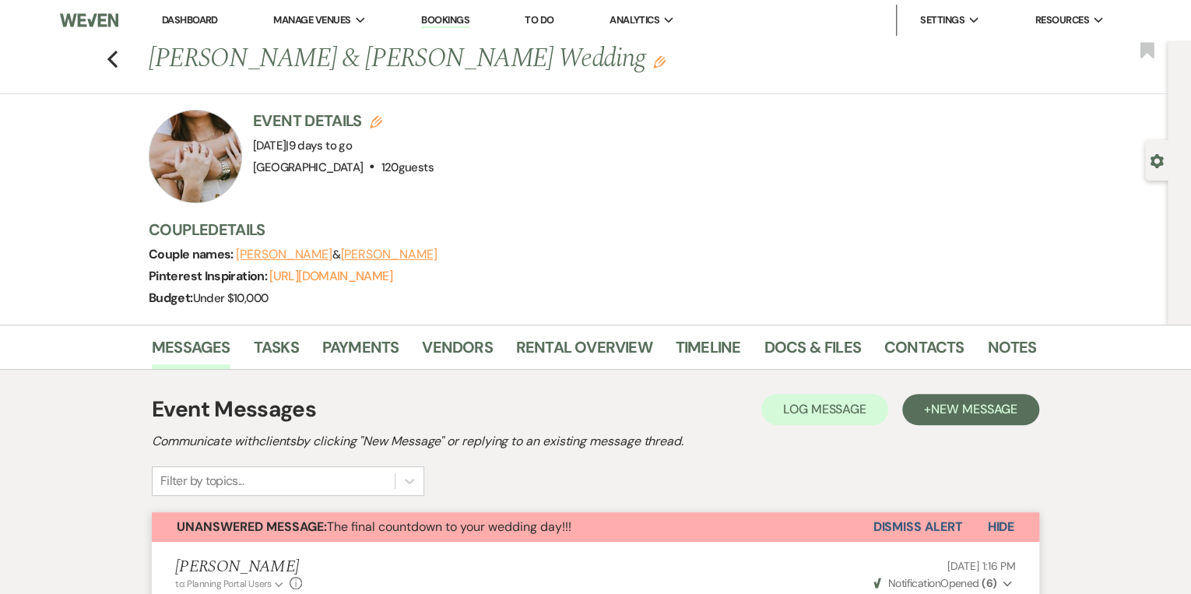
select select "597"
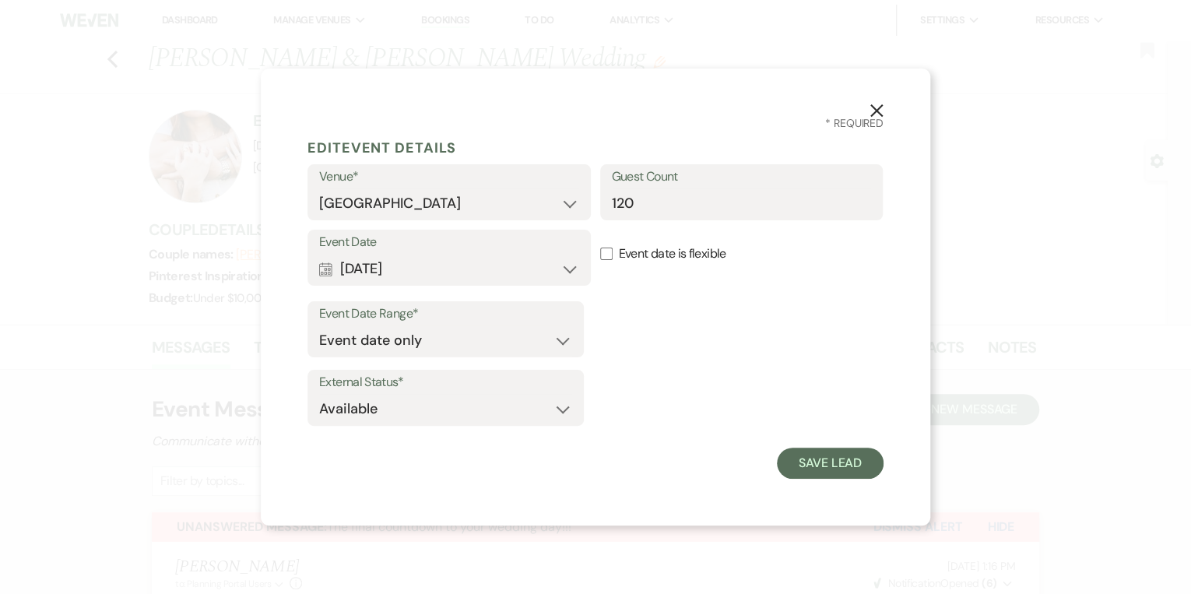
click at [882, 110] on icon "X" at bounding box center [876, 110] width 14 height 14
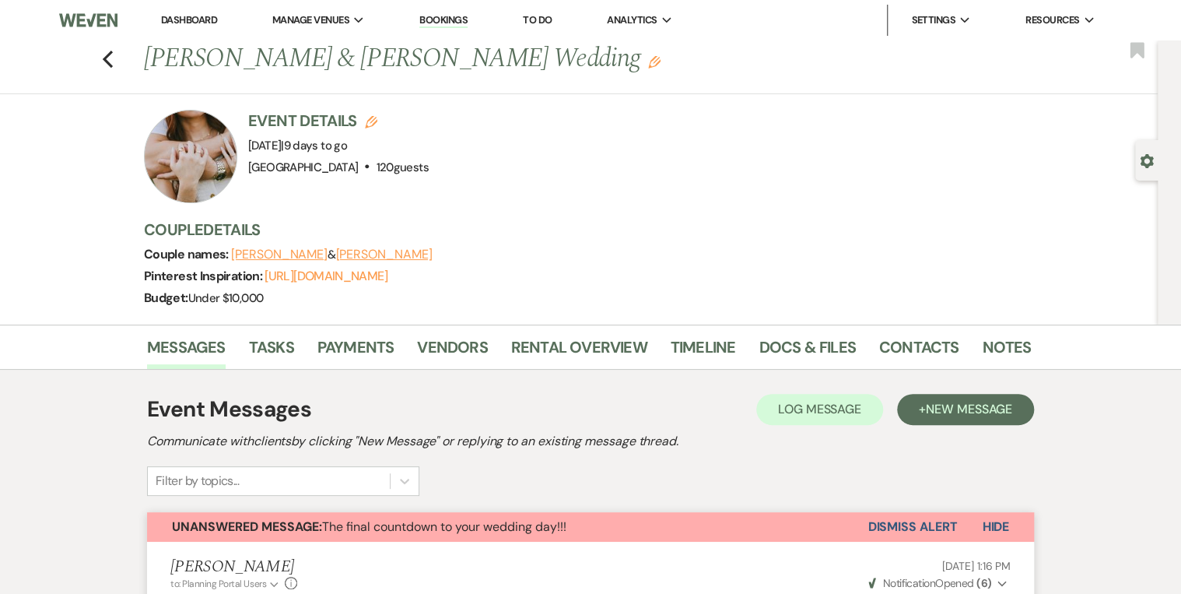
click at [187, 13] on link "Dashboard" at bounding box center [189, 19] width 56 height 13
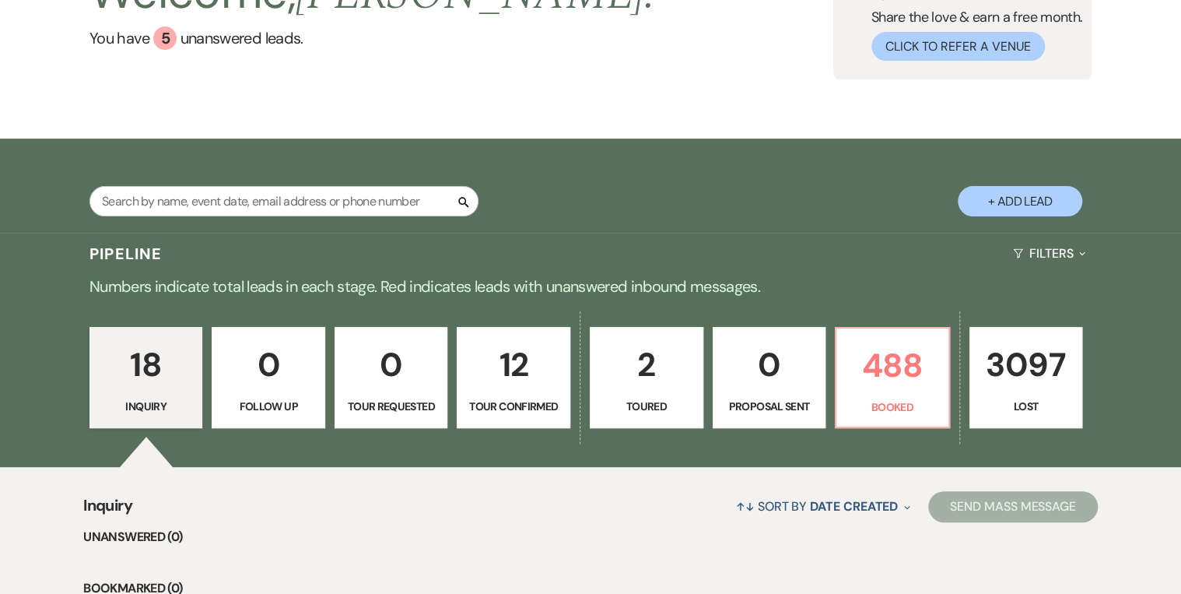
scroll to position [249, 0]
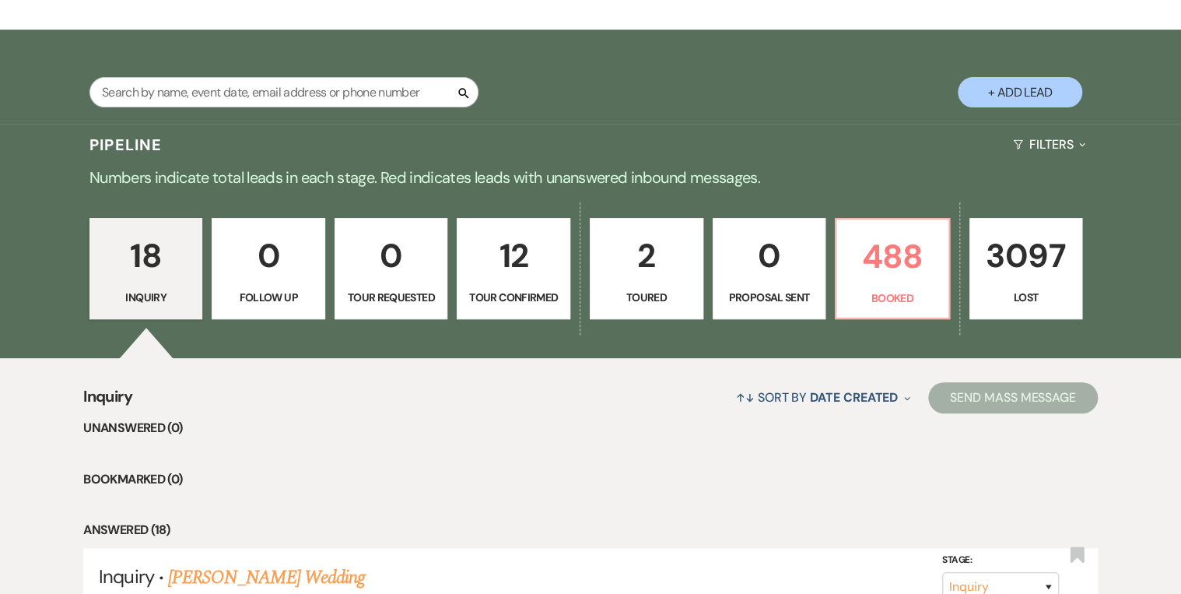
click at [629, 402] on div "↑↓ Sort By Date Created Expand Send Mass Message" at bounding box center [615, 397] width 966 height 41
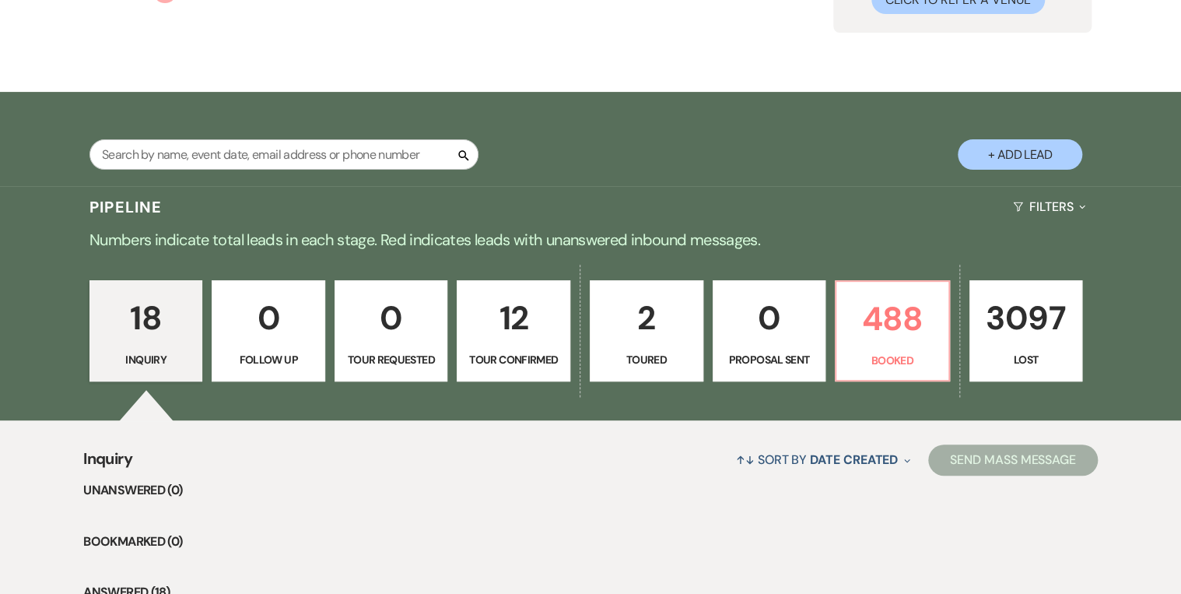
scroll to position [187, 0]
click at [495, 367] on p "Tour Confirmed" at bounding box center [513, 359] width 93 height 17
select select "4"
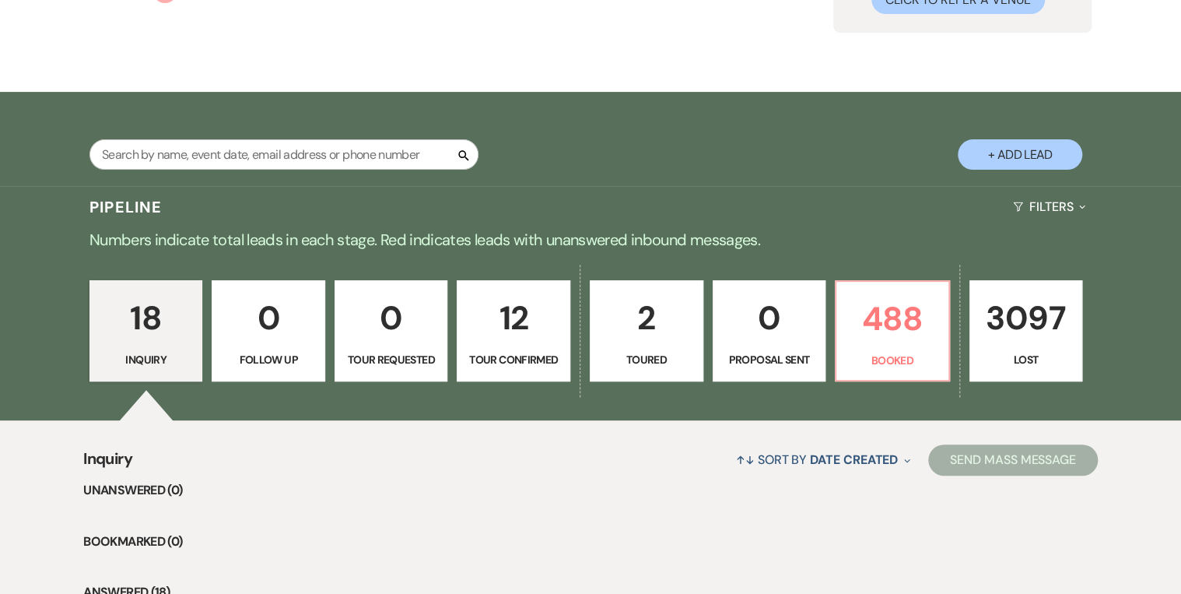
select select "4"
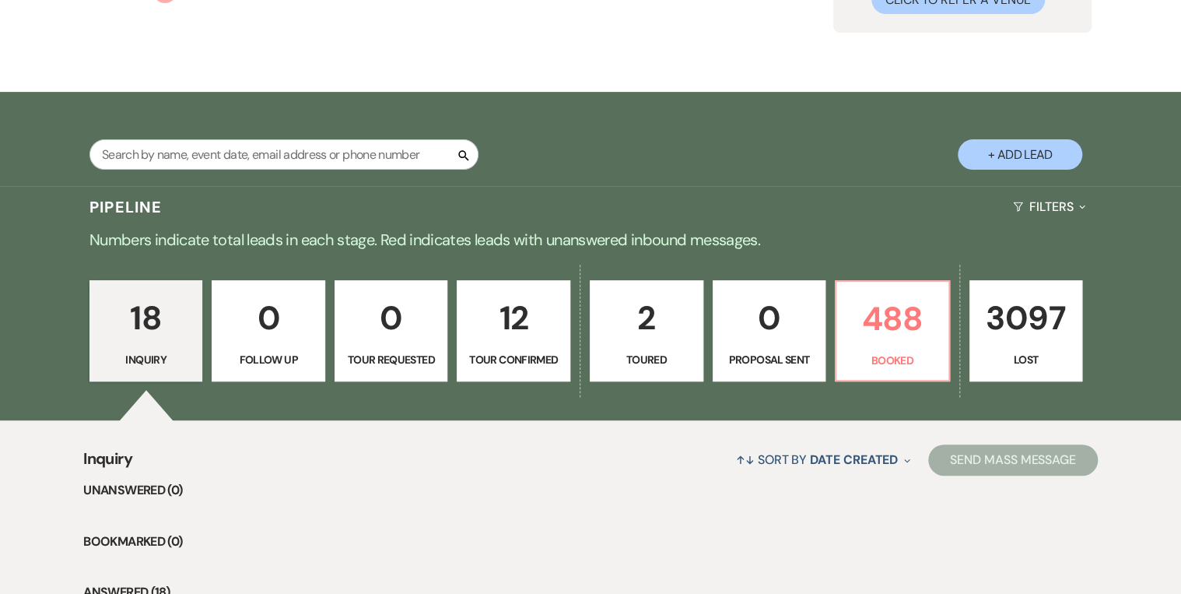
select select "4"
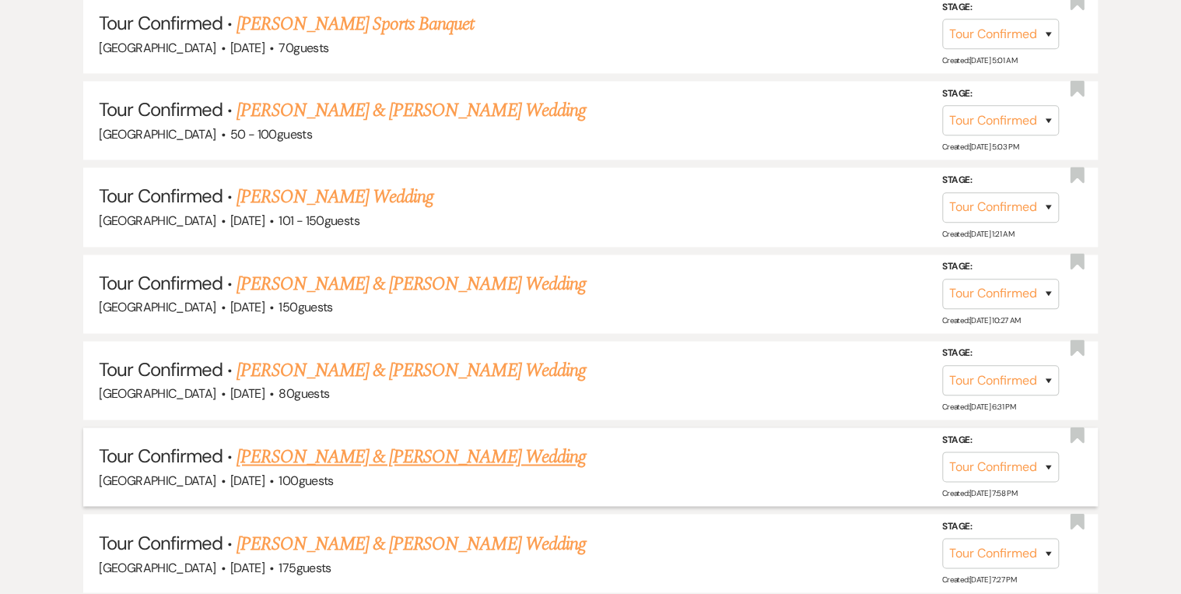
scroll to position [974, 0]
click at [321, 282] on link "[PERSON_NAME] & [PERSON_NAME] Wedding" at bounding box center [411, 285] width 349 height 28
select select "4"
select select "5"
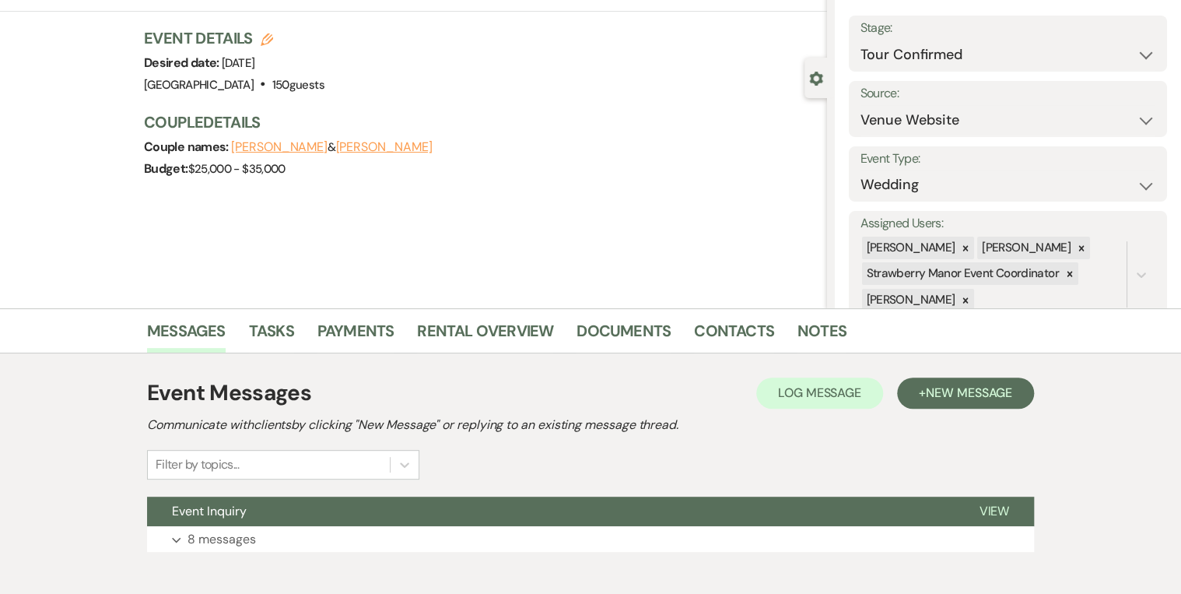
scroll to position [163, 0]
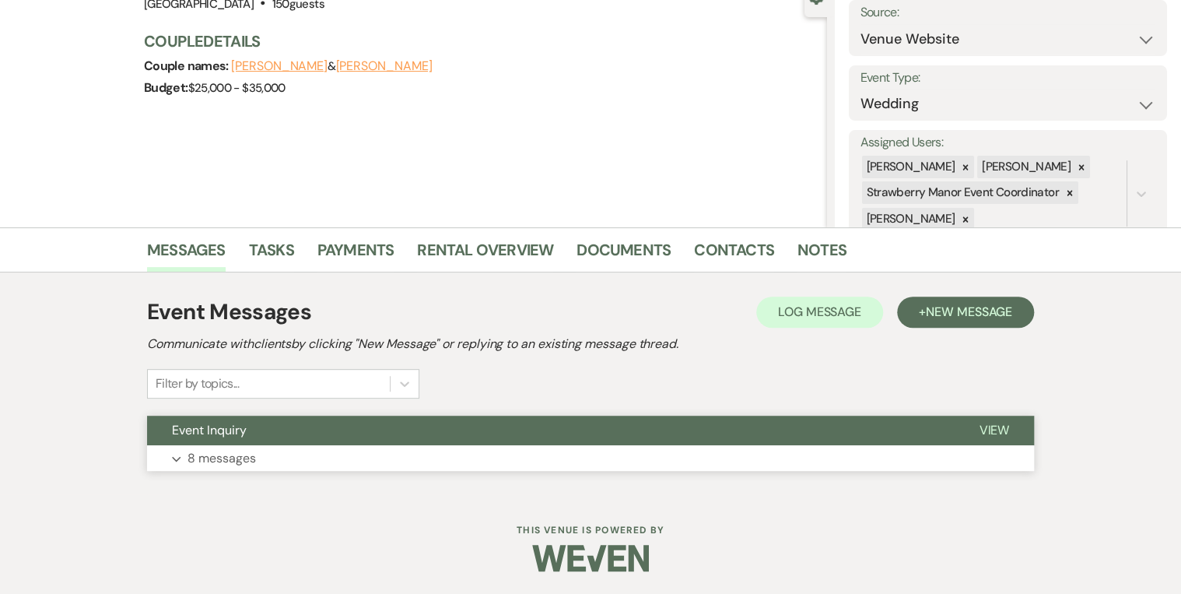
click at [987, 426] on span "View" at bounding box center [994, 430] width 30 height 16
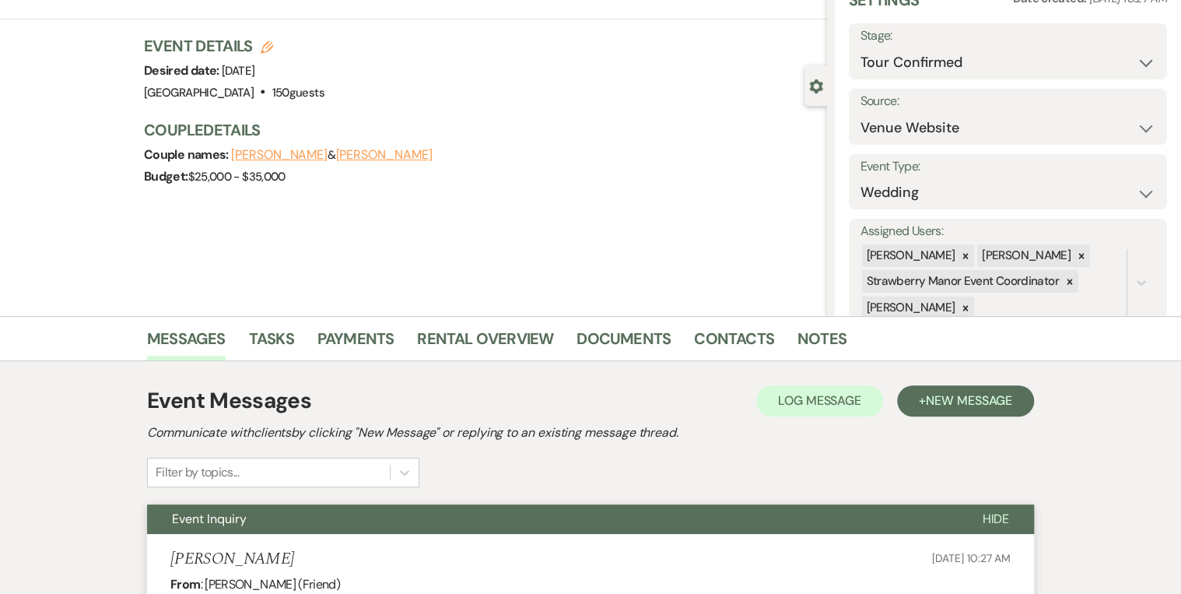
scroll to position [0, 0]
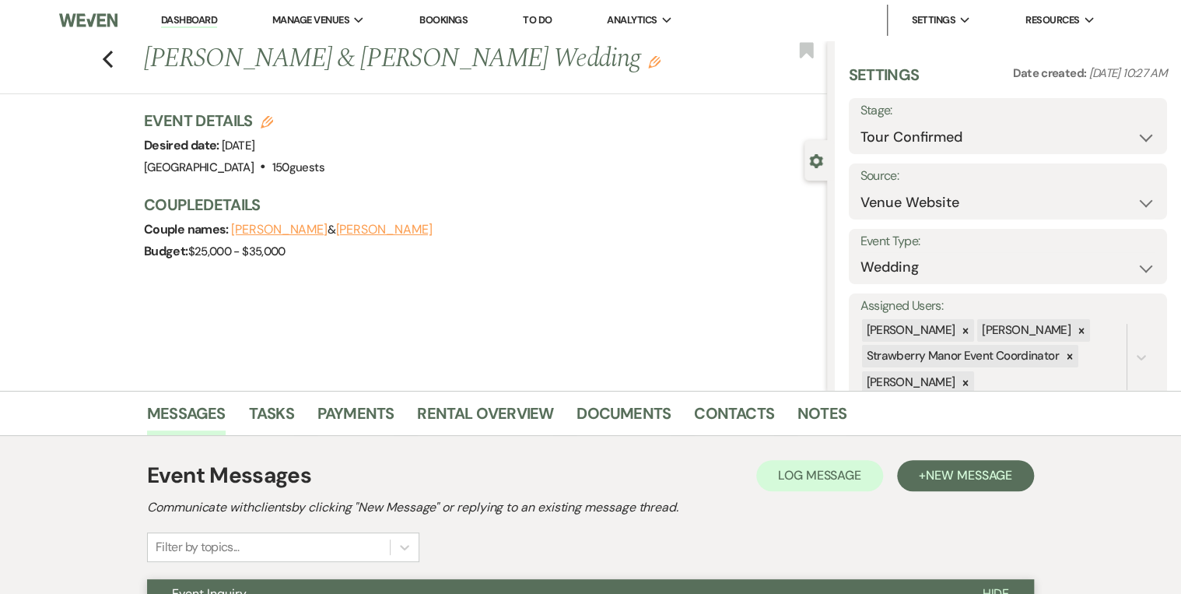
click at [202, 26] on link "Dashboard" at bounding box center [189, 20] width 56 height 15
